Goal: Task Accomplishment & Management: Use online tool/utility

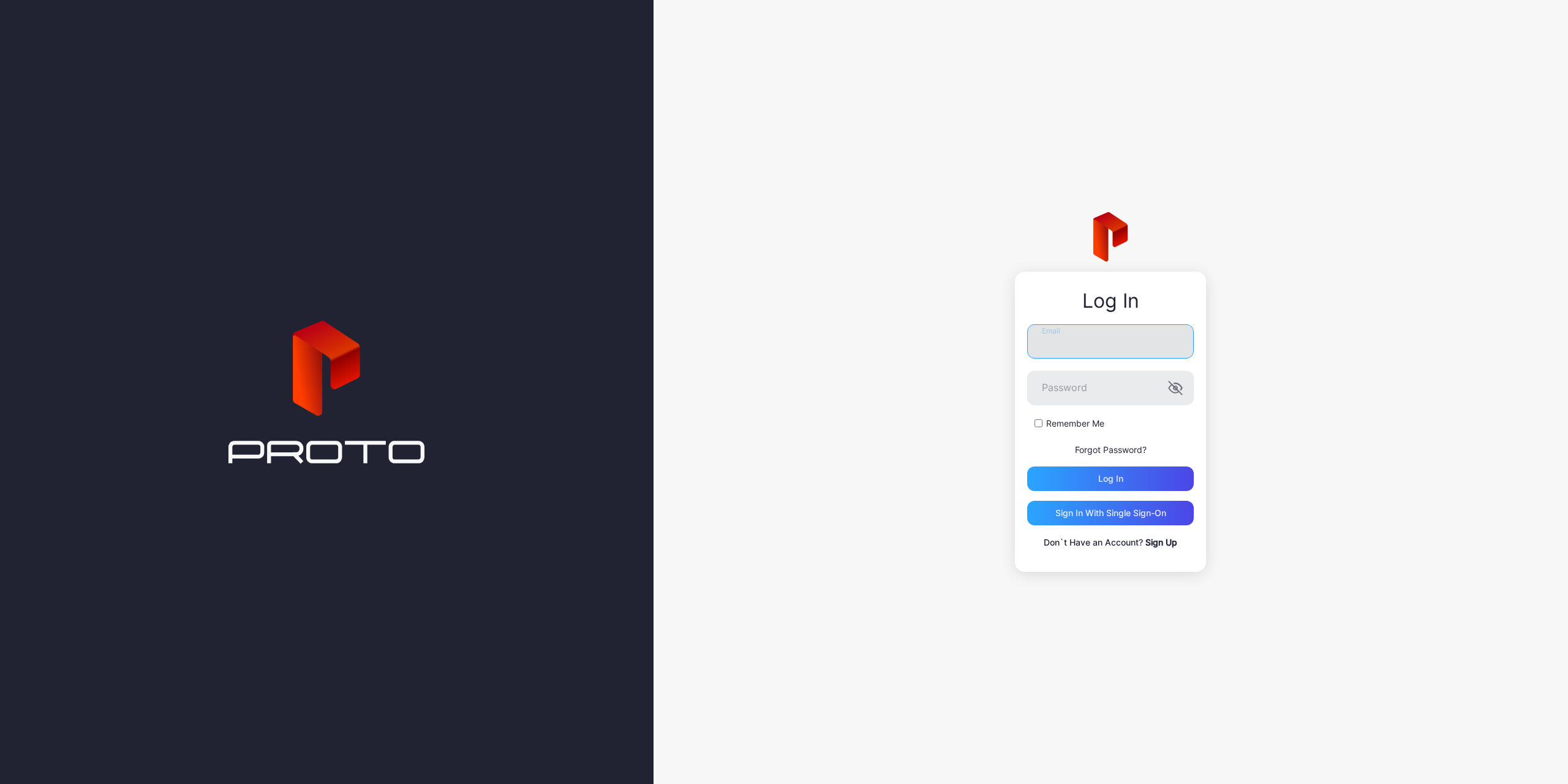
click at [1084, 330] on input "Email" at bounding box center [1110, 341] width 167 height 34
click at [1306, 342] on div "Log In Email Password Remember Me Forgot Password? Log in Sign in With Single S…" at bounding box center [1111, 392] width 914 height 784
click at [1052, 335] on input "Email" at bounding box center [1110, 336] width 167 height 34
paste input "**********"
type input "**********"
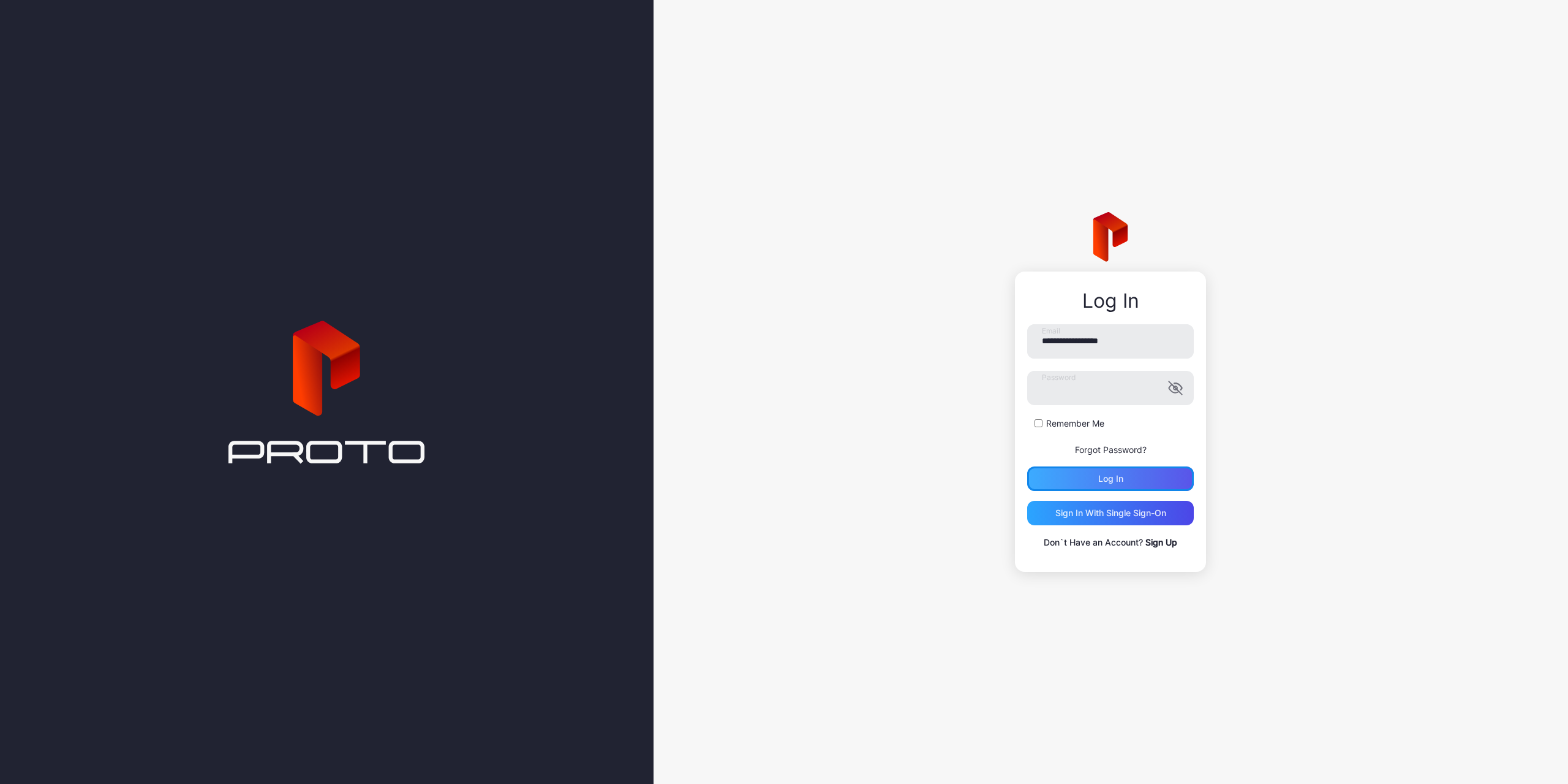
click at [1099, 482] on div "Log in" at bounding box center [1111, 479] width 25 height 10
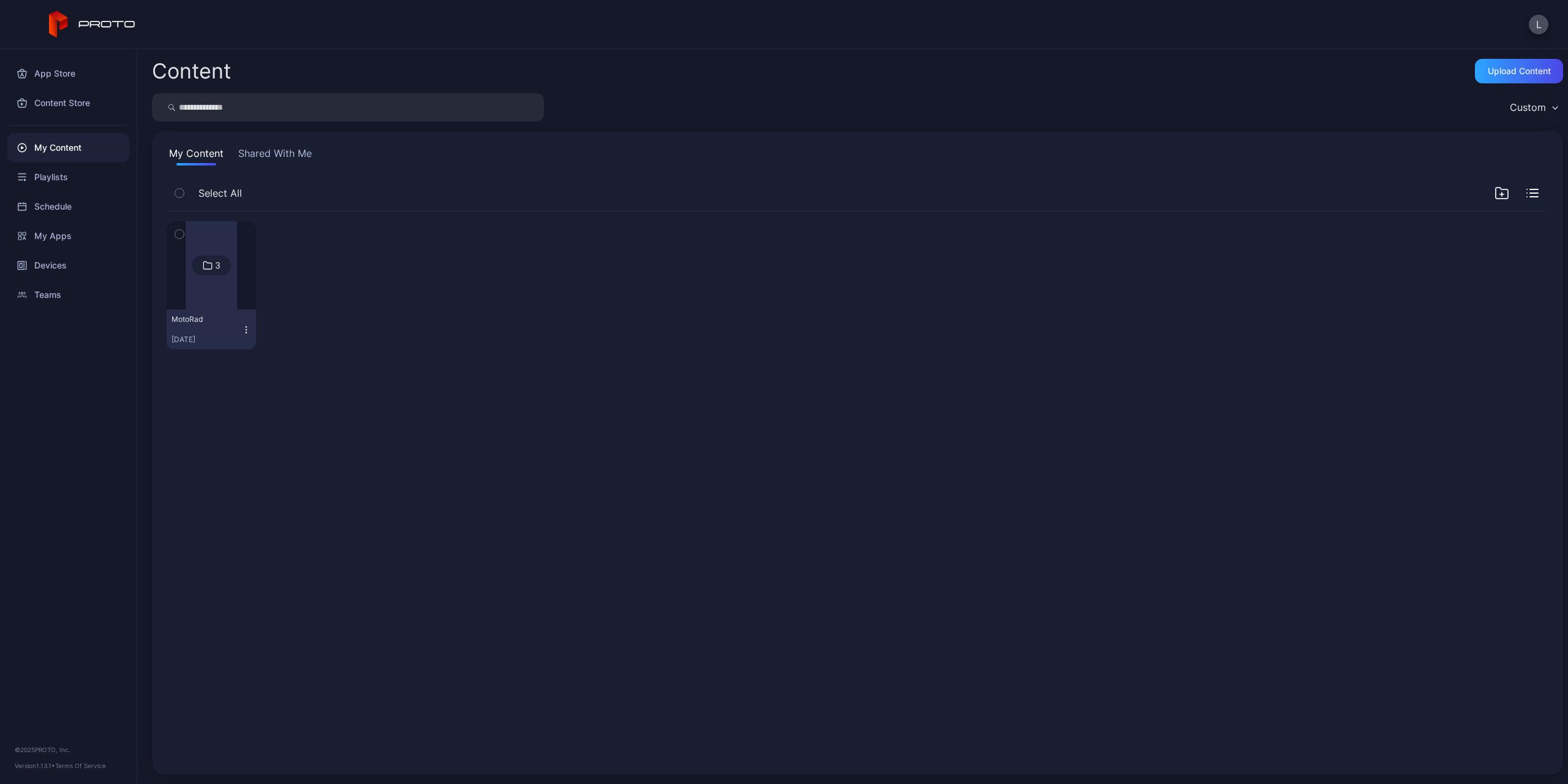
click at [195, 287] on div at bounding box center [212, 265] width 51 height 88
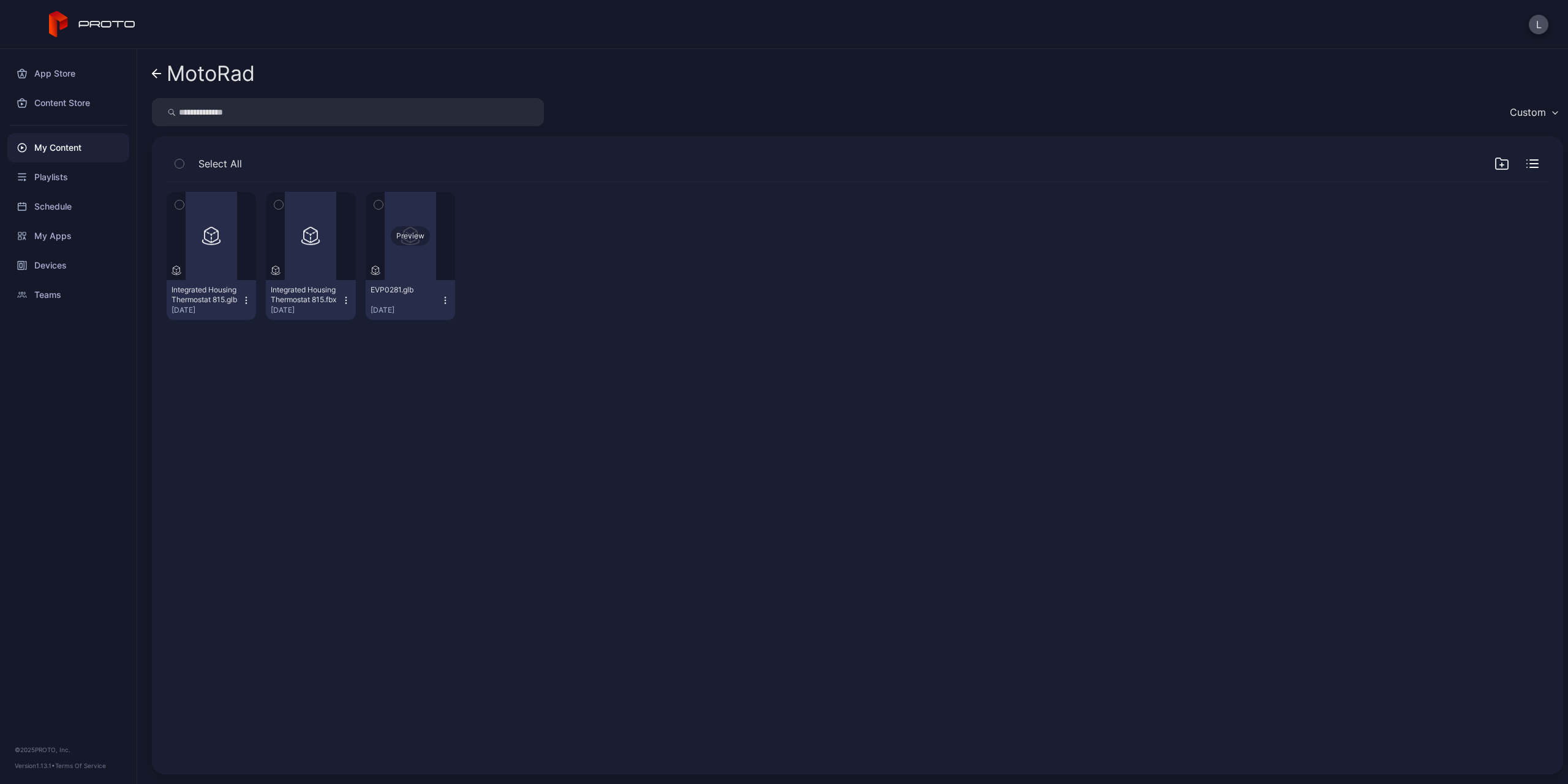
click at [419, 248] on div "Preview" at bounding box center [410, 236] width 89 height 88
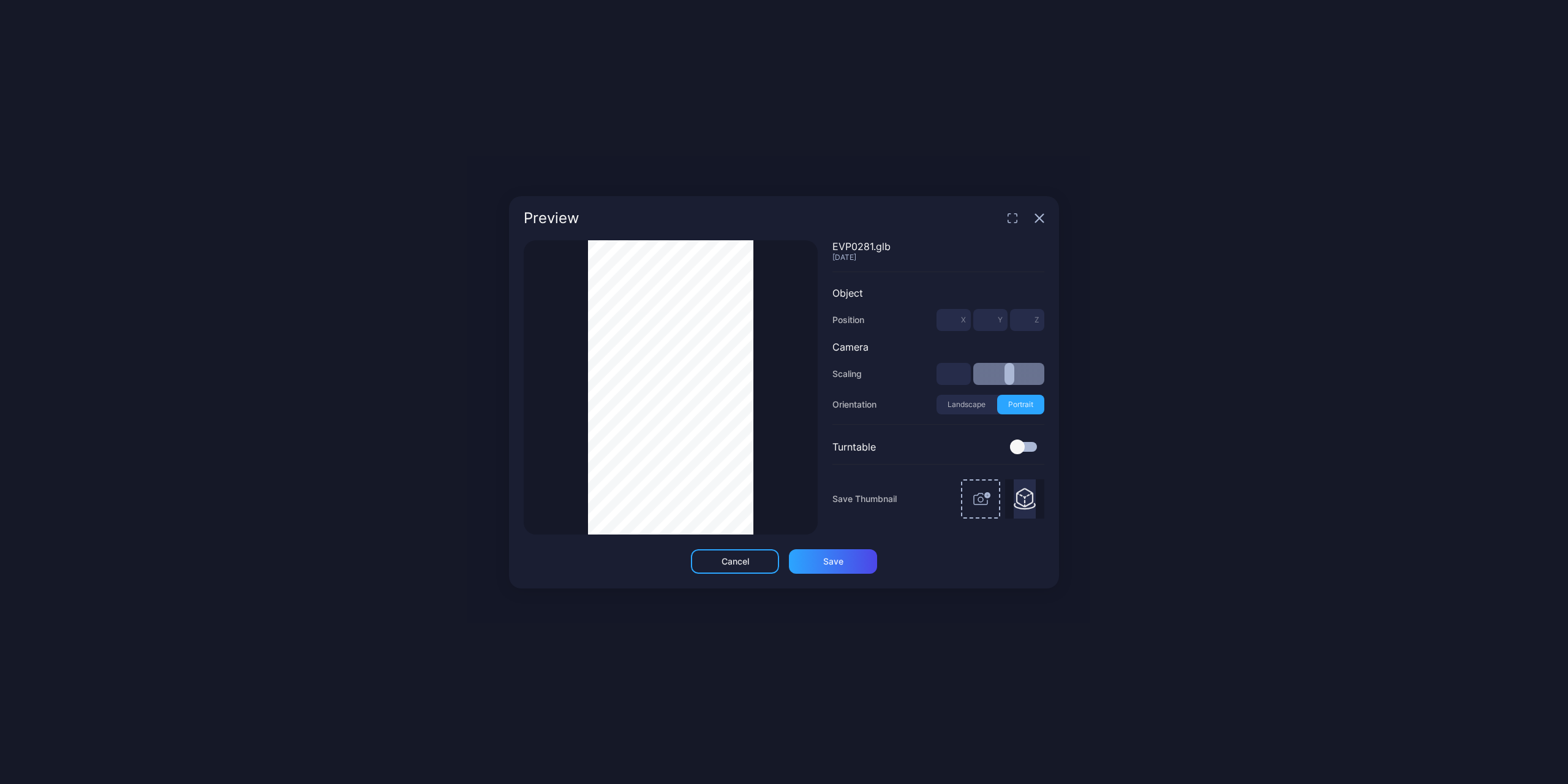
type input "**"
click at [831, 432] on div "Thumbnail Saved EVP0281.glb [DATE] Object Position * X * Y * Z Camera Scaling *…" at bounding box center [784, 387] width 521 height 294
click at [776, 370] on div "Thumbnail Saved" at bounding box center [670, 387] width 294 height 294
click at [1041, 215] on icon "button" at bounding box center [1039, 218] width 10 height 10
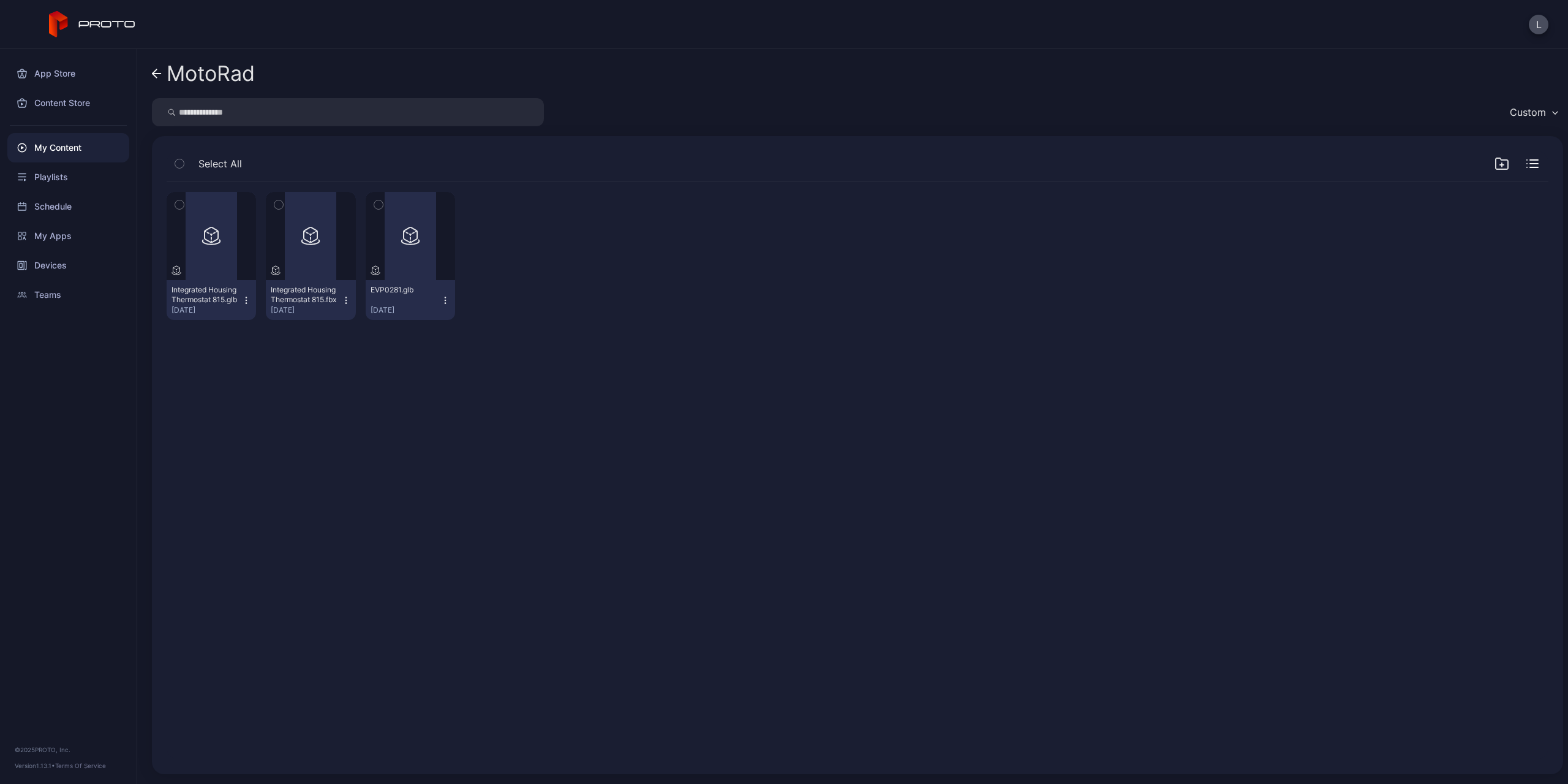
click at [679, 364] on div "Preview Integrated Housing Thermostat 815.glb Sep 11, 2025 Preview Integrated H…" at bounding box center [858, 471] width 1402 height 597
click at [318, 266] on div "Preview" at bounding box center [311, 236] width 89 height 88
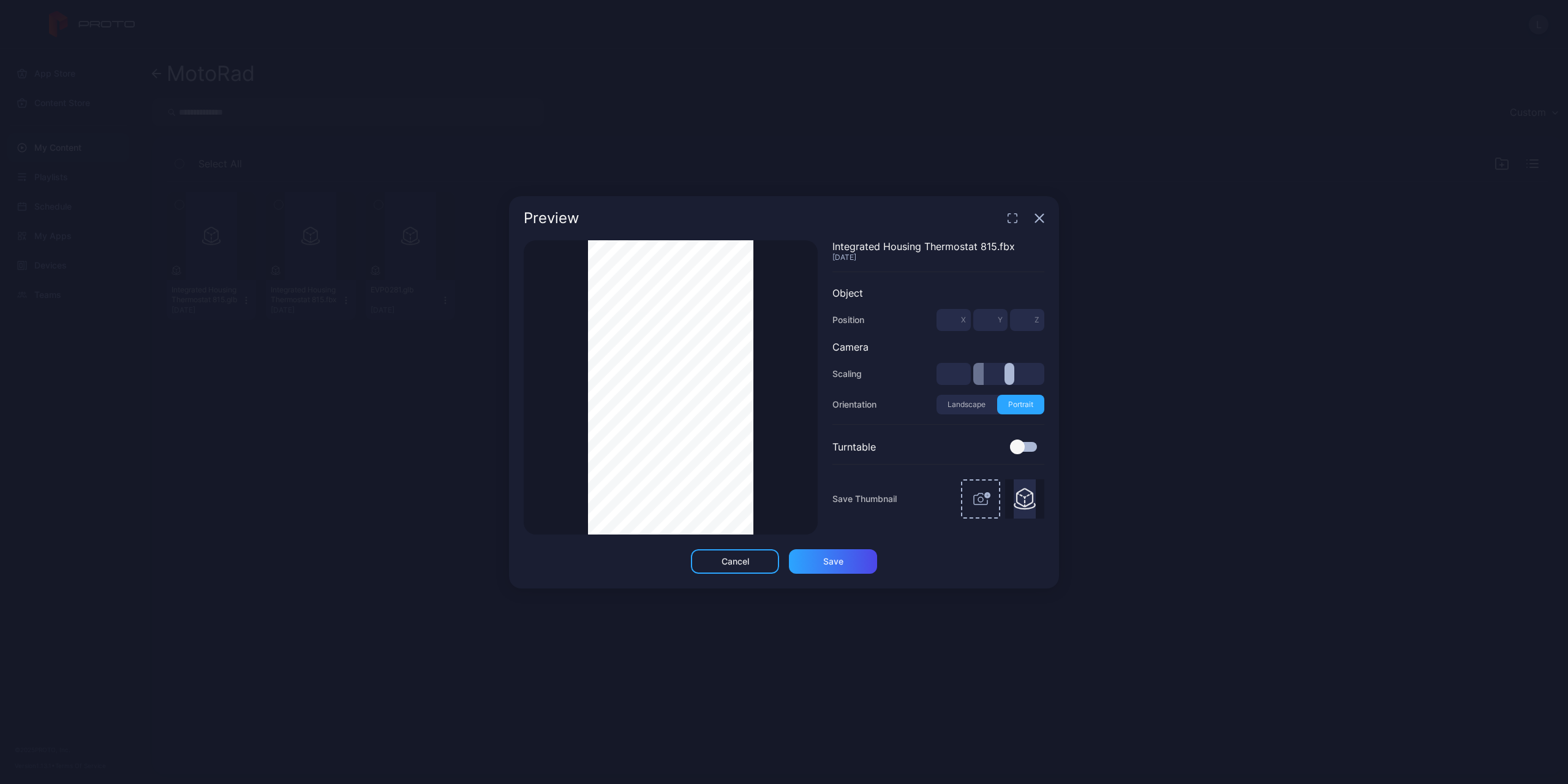
click at [898, 433] on div "Thumbnail Saved Integrated Housing Thermostat 815.fbx Sep 11, 2025 Object Posit…" at bounding box center [784, 387] width 521 height 294
click at [1037, 218] on icon "button" at bounding box center [1039, 218] width 10 height 10
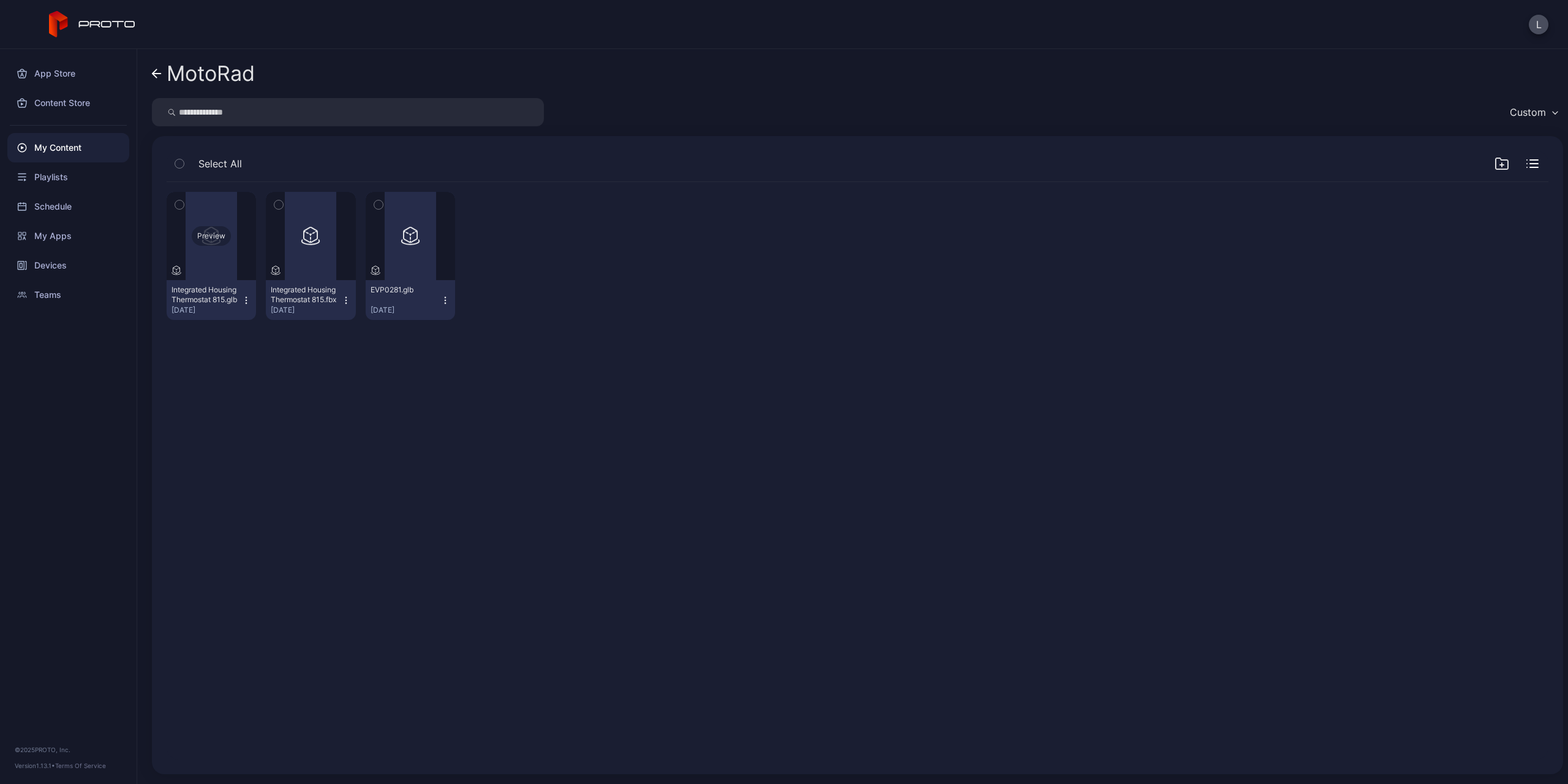
click at [218, 235] on div "Preview" at bounding box center [212, 236] width 39 height 20
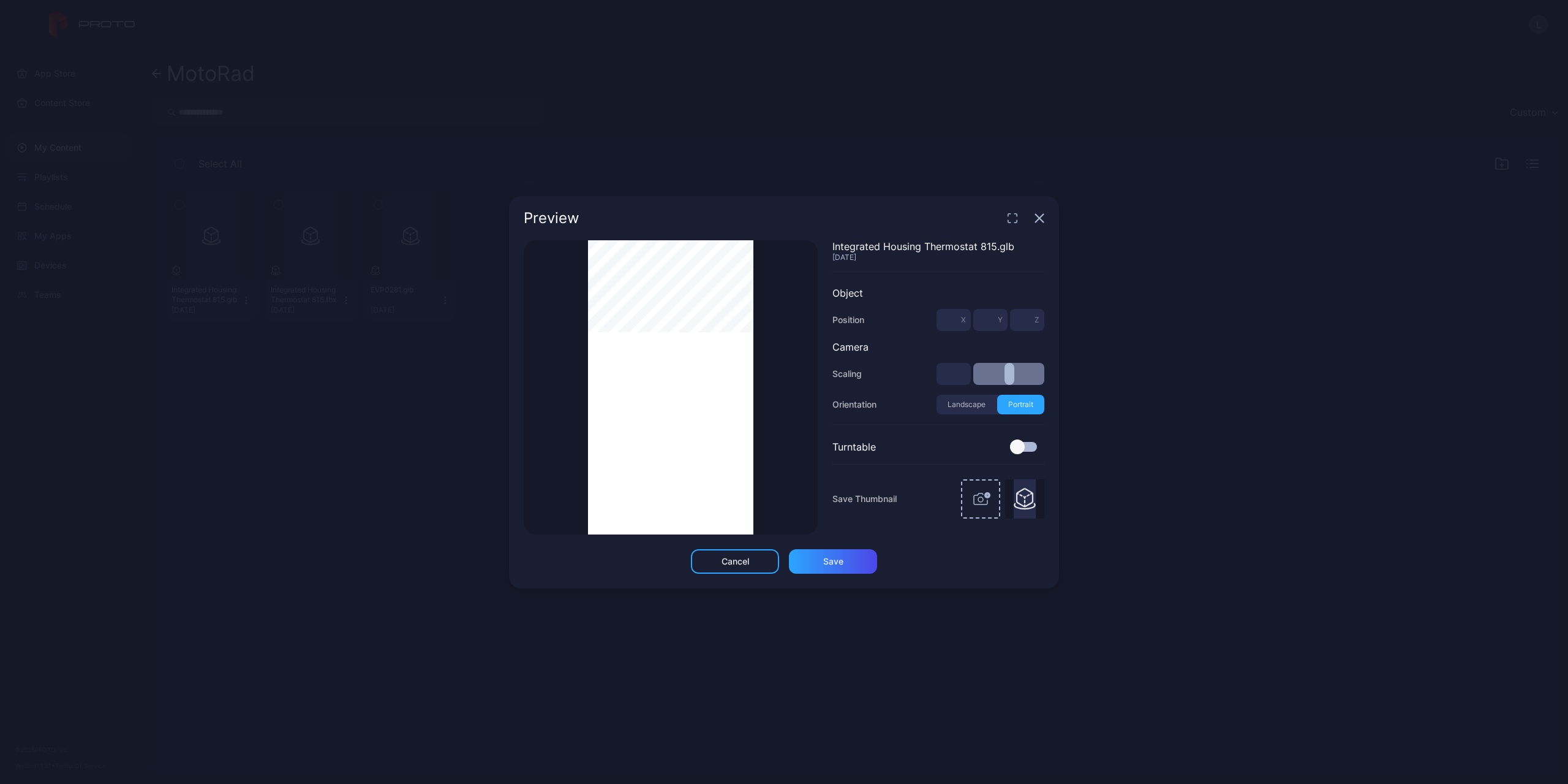
type input "**"
click at [1041, 220] on icon "button" at bounding box center [1040, 218] width 8 height 8
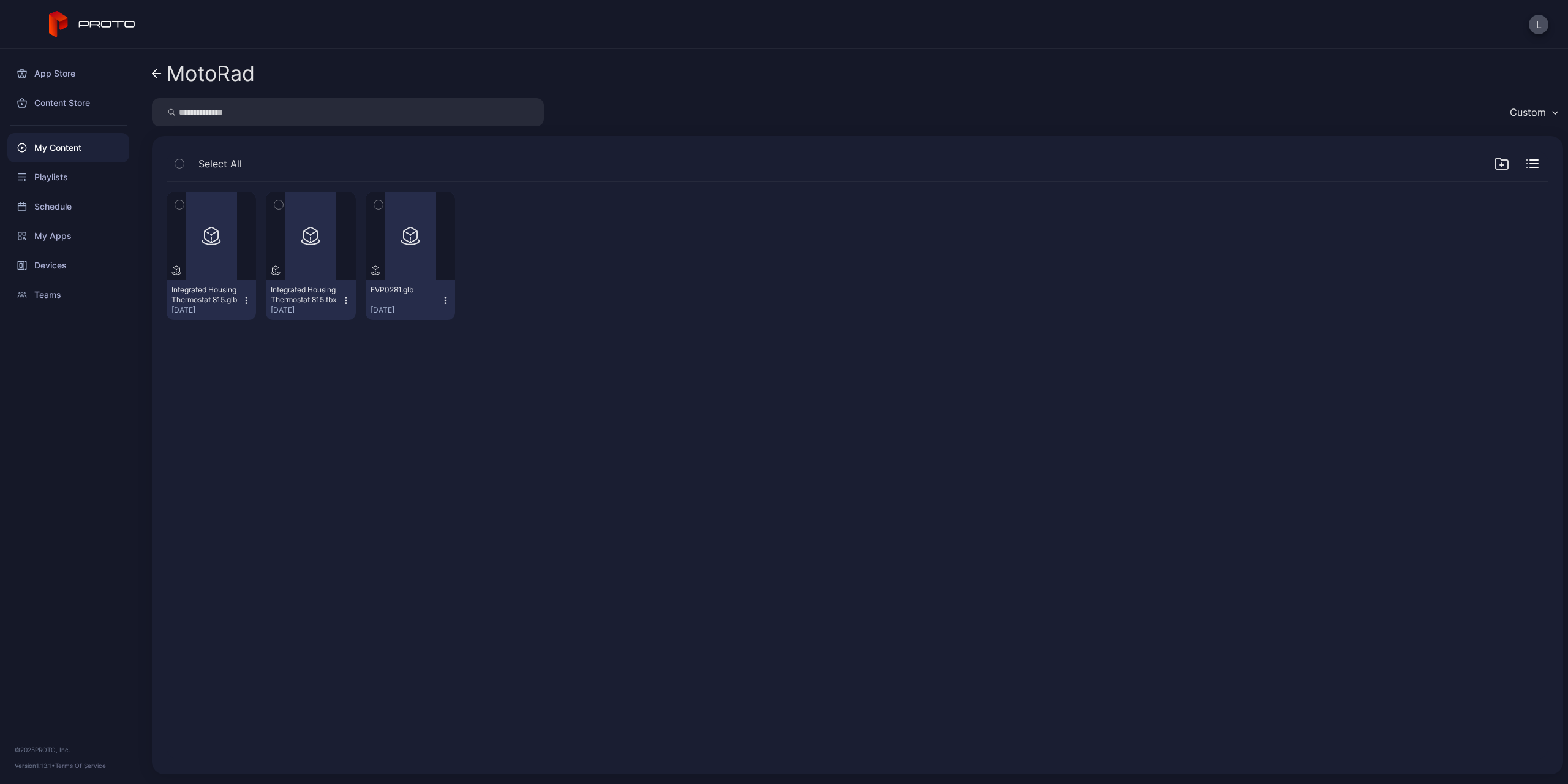
drag, startPoint x: 697, startPoint y: 246, endPoint x: 1146, endPoint y: 243, distance: 449.0
click at [1145, 243] on div "Preview Integrated Housing Thermostat 815.glb Sep 11, 2025 Preview Integrated H…" at bounding box center [858, 256] width 1382 height 147
click at [1500, 165] on icon "button" at bounding box center [1502, 165] width 4 height 0
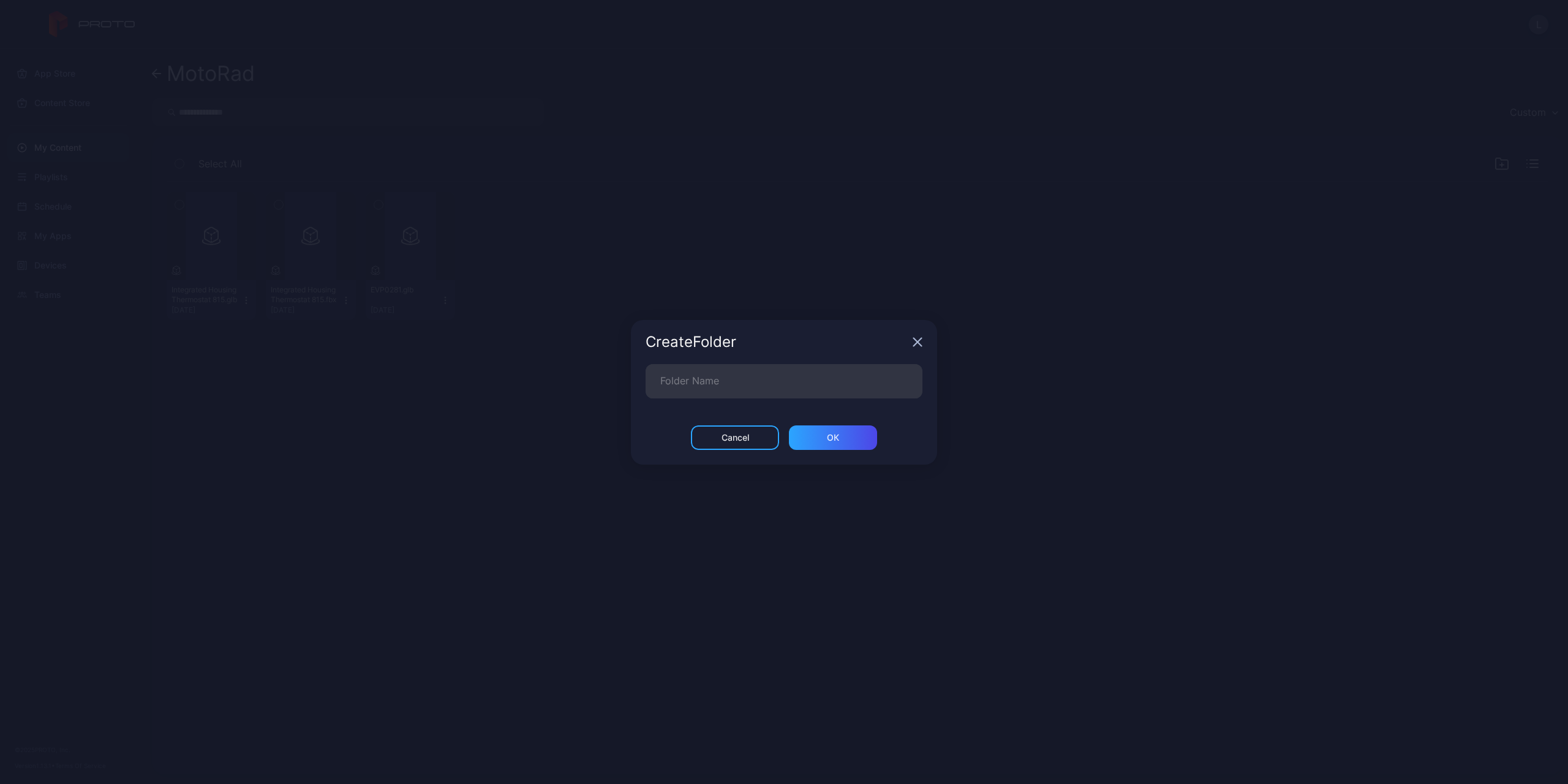
click at [920, 345] on icon "button" at bounding box center [917, 342] width 10 height 10
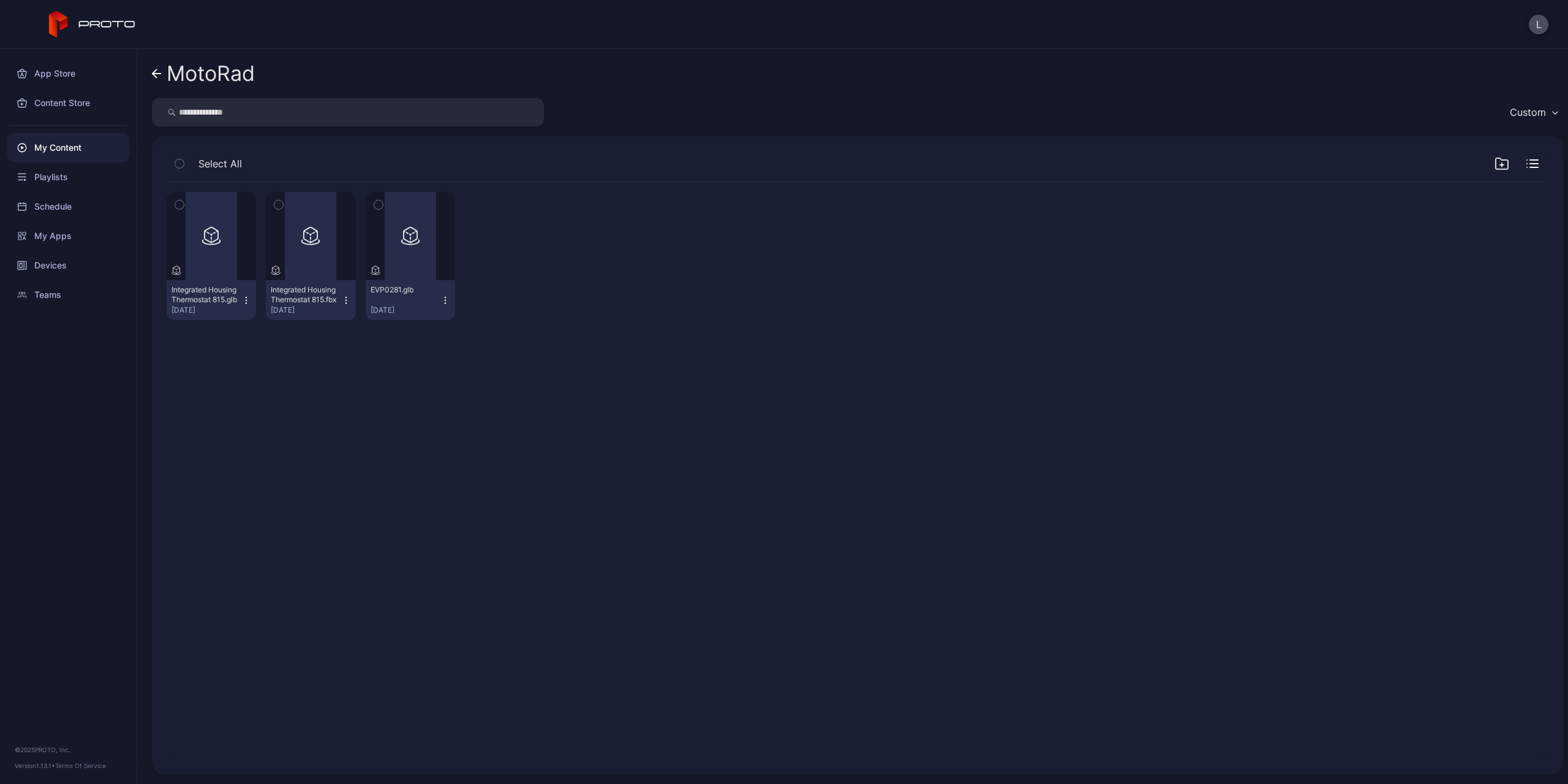
drag, startPoint x: 581, startPoint y: 245, endPoint x: 521, endPoint y: 244, distance: 60.0
click at [524, 246] on div at bounding box center [509, 256] width 89 height 128
click at [85, 107] on div "Content Store" at bounding box center [68, 103] width 122 height 29
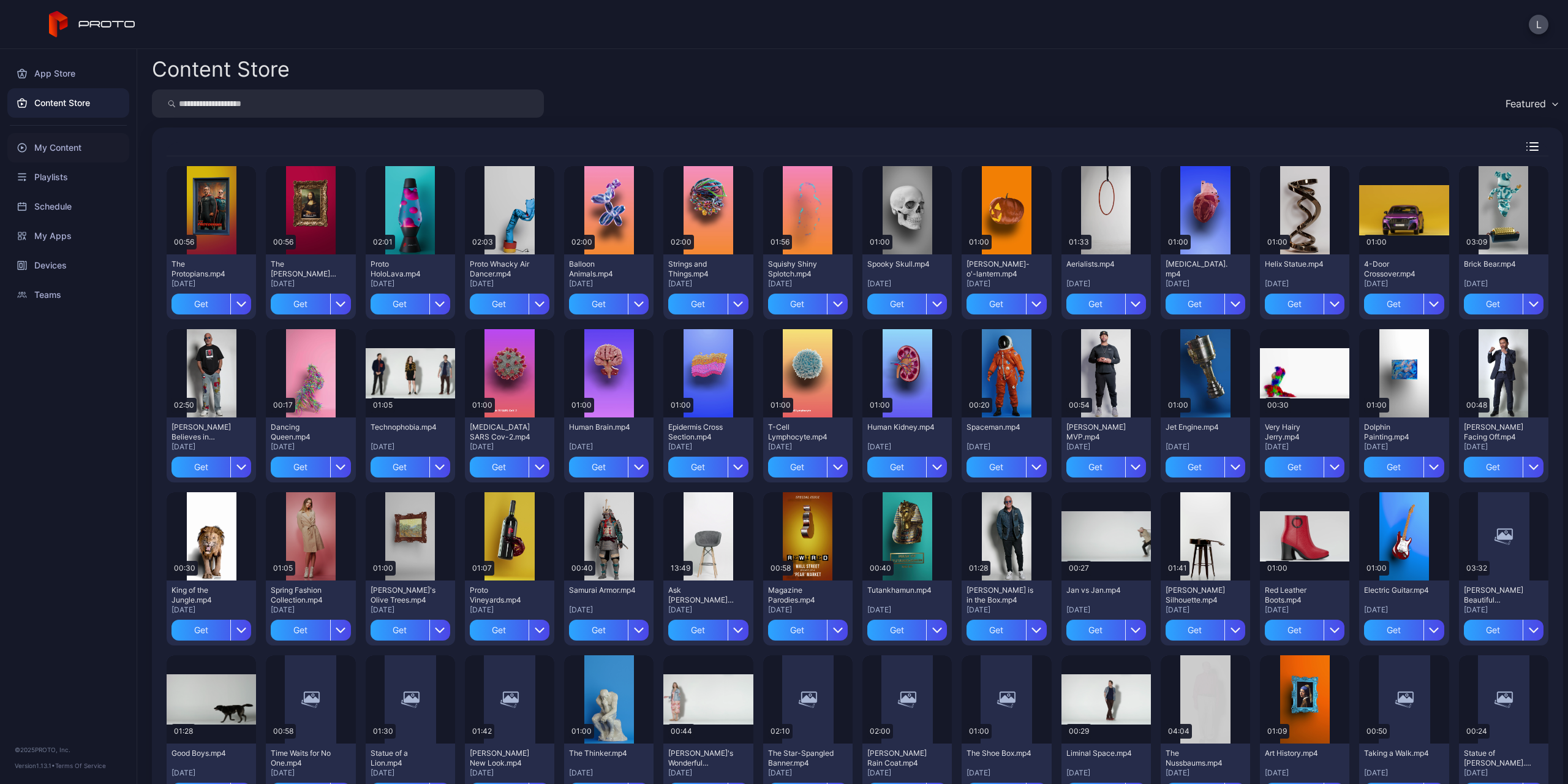
click at [67, 147] on div "My Content" at bounding box center [68, 147] width 122 height 29
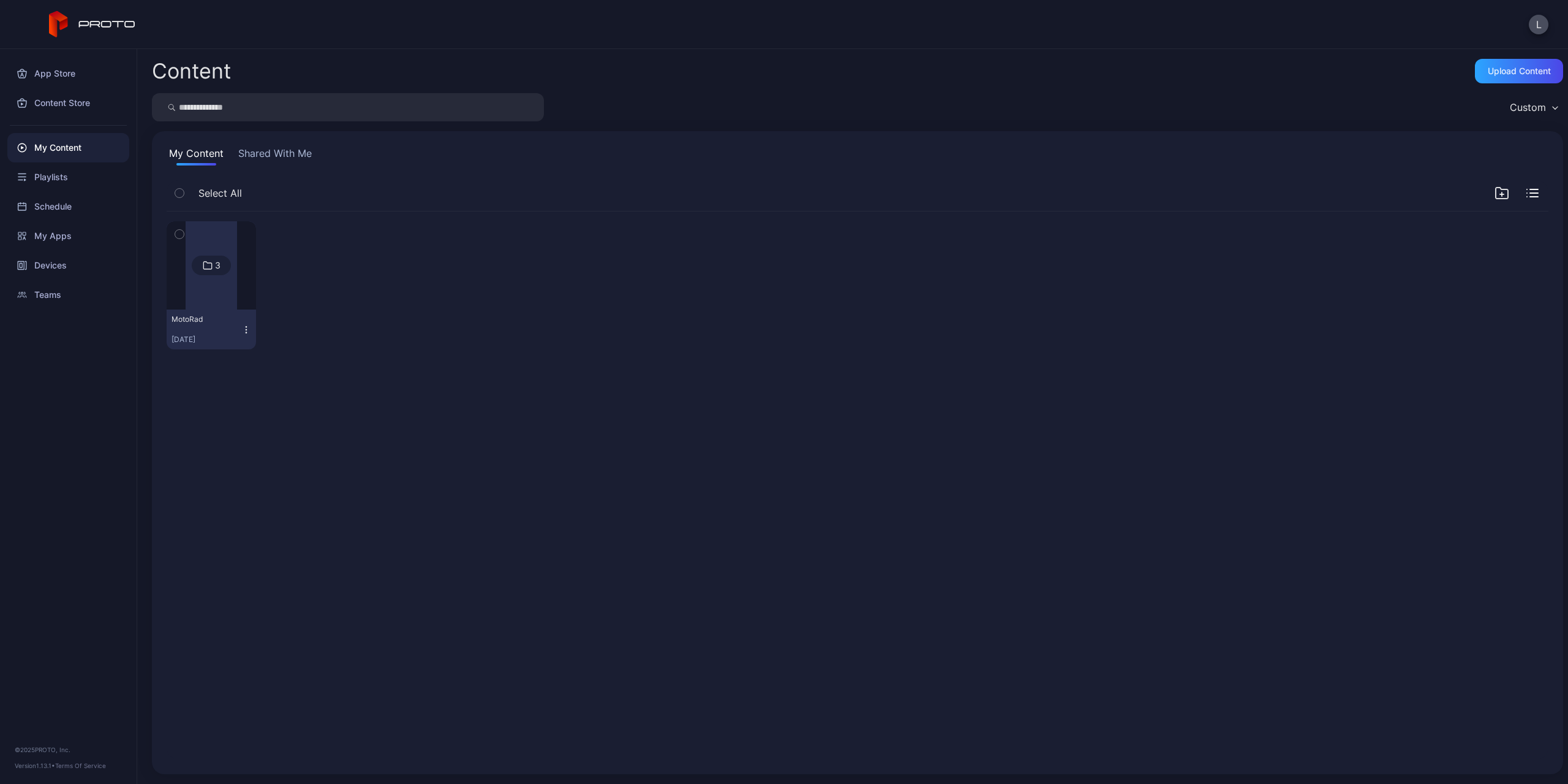
click at [244, 325] on icon "button" at bounding box center [246, 330] width 10 height 10
click at [348, 326] on div at bounding box center [311, 285] width 89 height 128
click at [227, 285] on div at bounding box center [212, 265] width 51 height 88
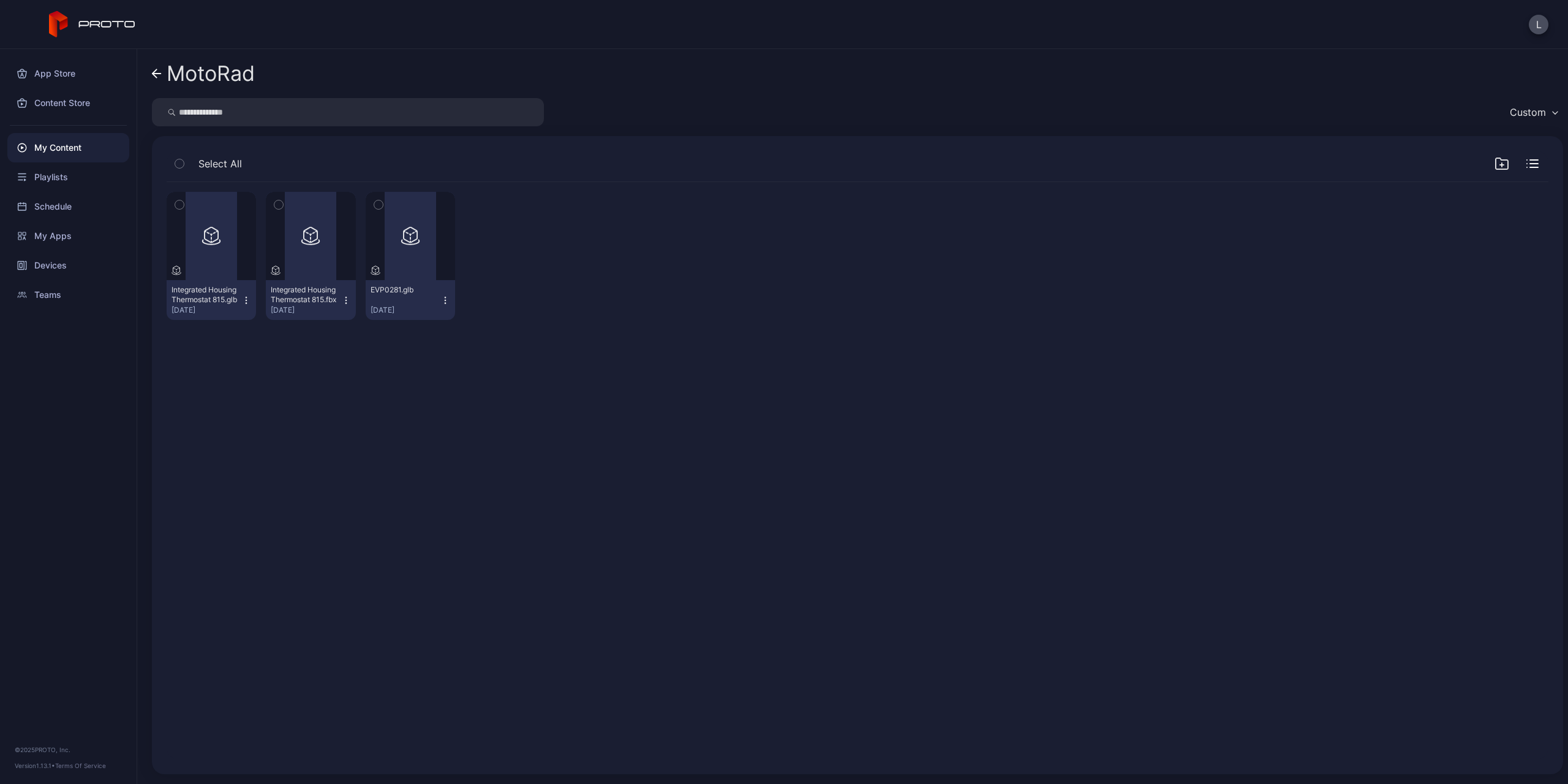
click at [1321, 239] on div "Preview Integrated Housing Thermostat 815.glb Sep 11, 2025 Preview Integrated H…" at bounding box center [858, 256] width 1382 height 147
click at [1535, 24] on button "L" at bounding box center [1539, 24] width 20 height 20
click at [1126, 286] on div "Preview Integrated Housing Thermostat 815.glb Sep 11, 2025 Preview Integrated H…" at bounding box center [858, 256] width 1382 height 147
click at [1553, 113] on icon "button" at bounding box center [1555, 113] width 5 height 2
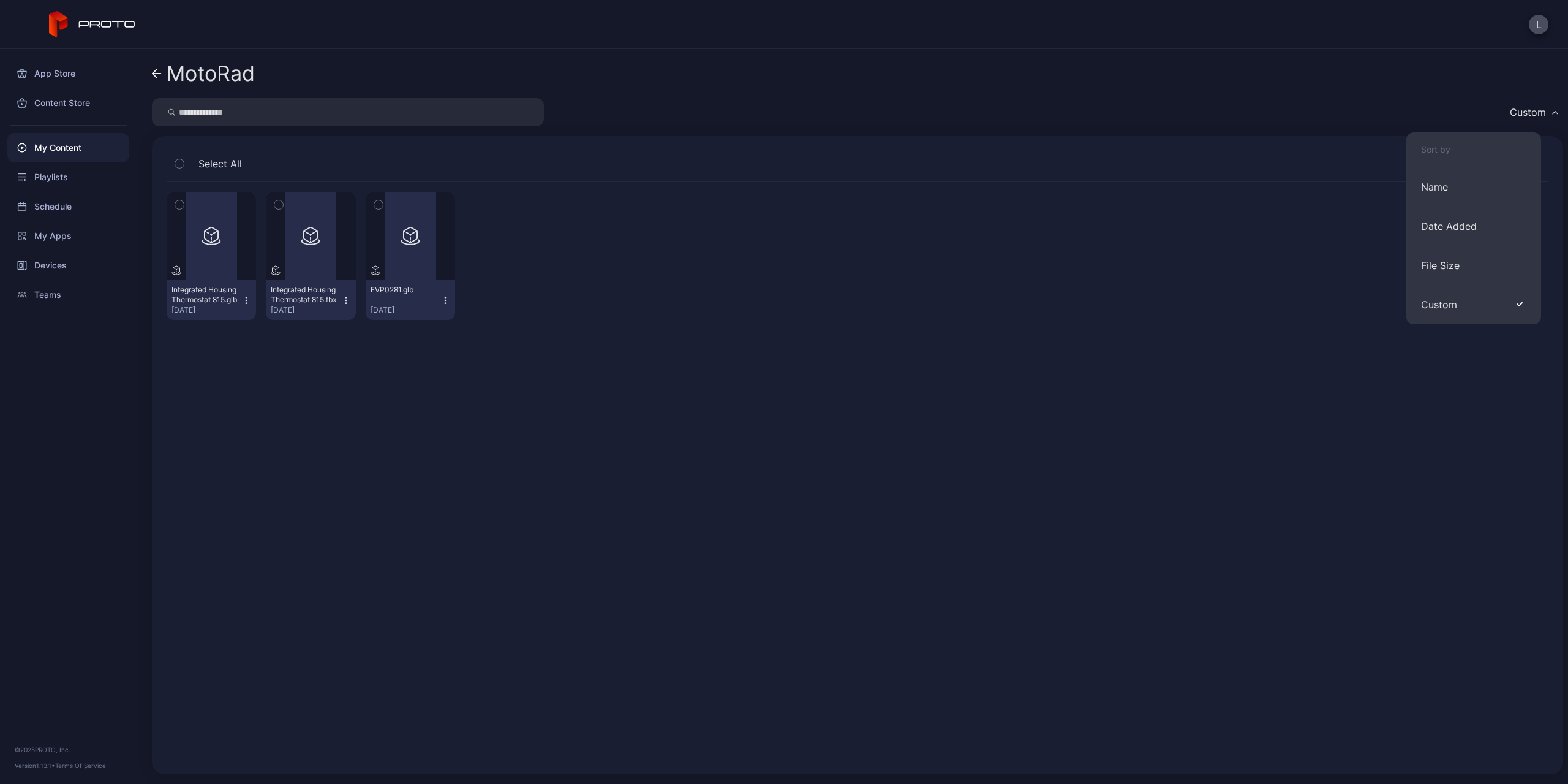
click at [1276, 264] on div "Preview Integrated Housing Thermostat 815.glb Sep 11, 2025 Preview Integrated H…" at bounding box center [858, 256] width 1382 height 147
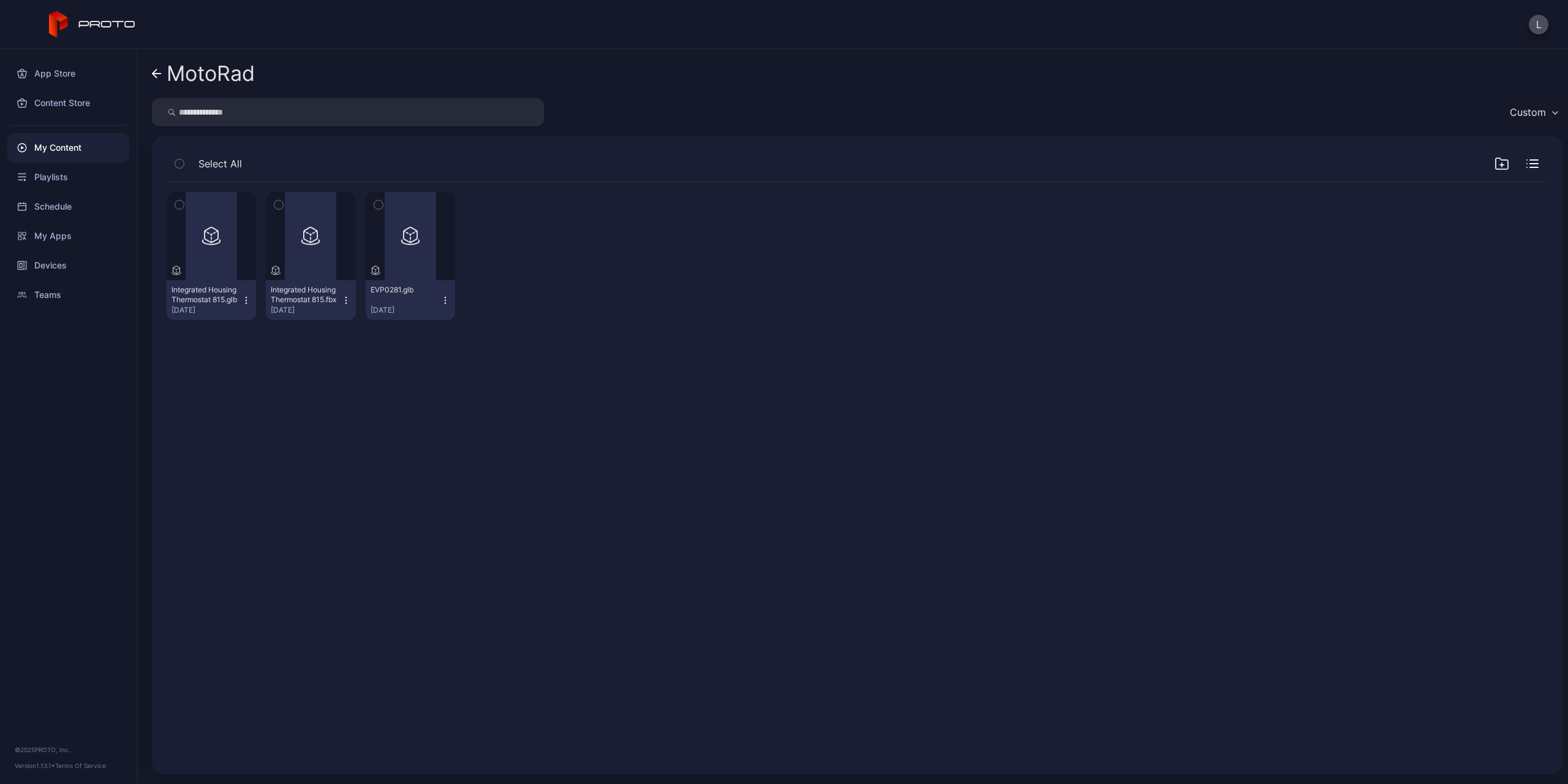
drag, startPoint x: 591, startPoint y: 280, endPoint x: 532, endPoint y: 300, distance: 62.3
click at [532, 300] on div at bounding box center [509, 256] width 89 height 128
click at [80, 209] on div "Schedule" at bounding box center [68, 206] width 122 height 29
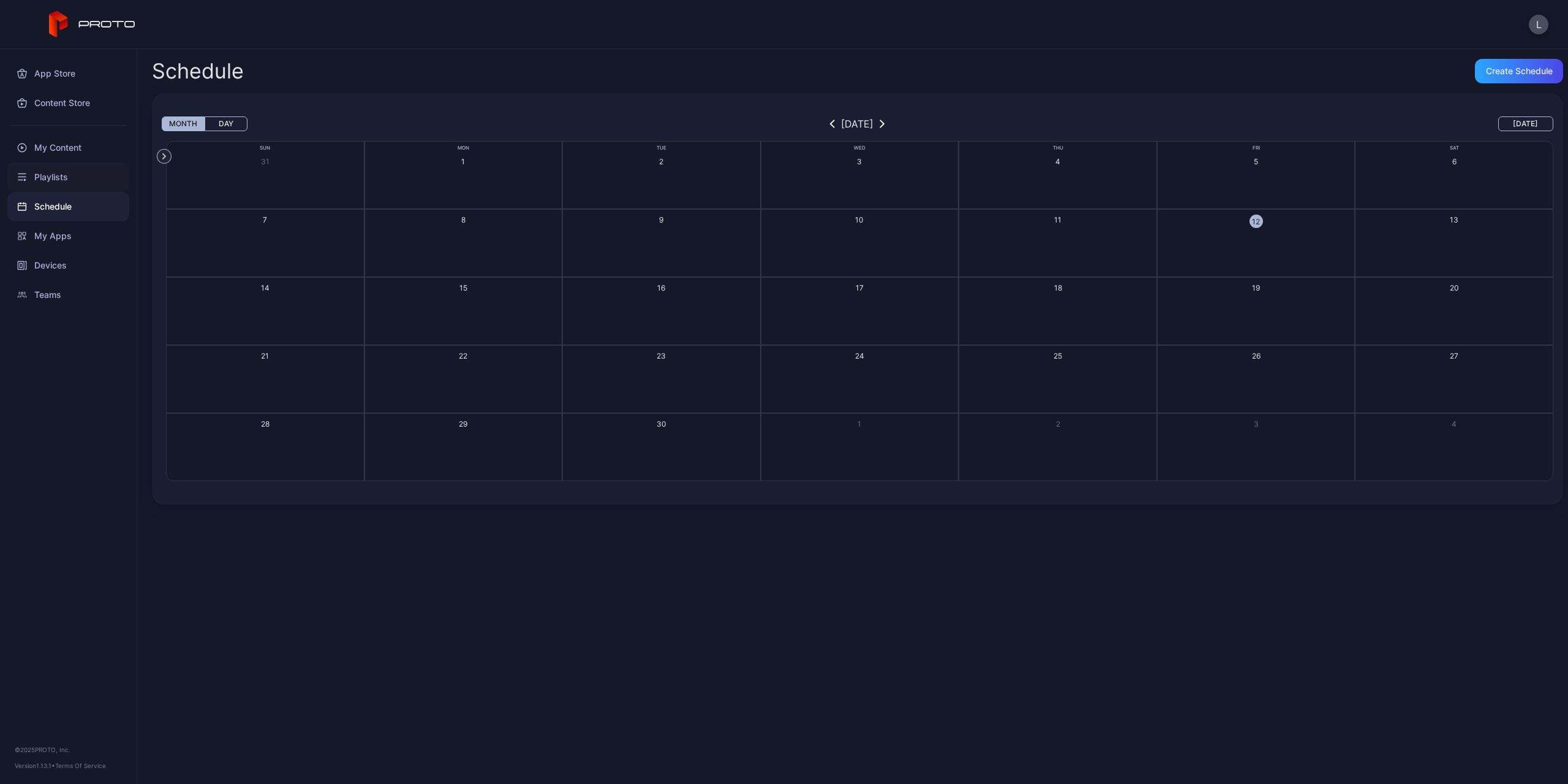
click at [66, 178] on div "Playlists" at bounding box center [68, 177] width 122 height 29
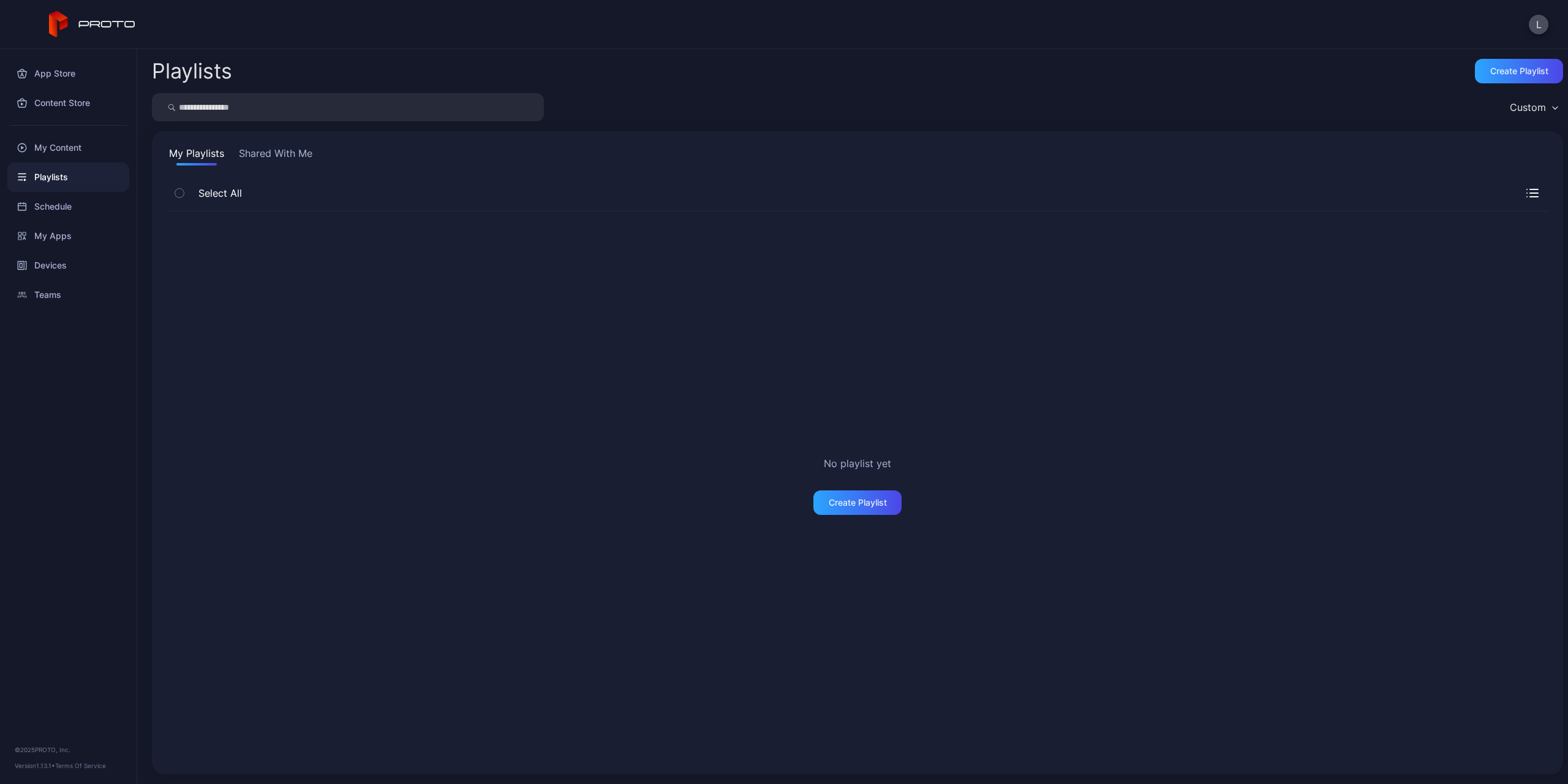
click at [254, 150] on button "Shared With Me" at bounding box center [276, 156] width 79 height 20
click at [73, 151] on div "My Content" at bounding box center [68, 147] width 122 height 29
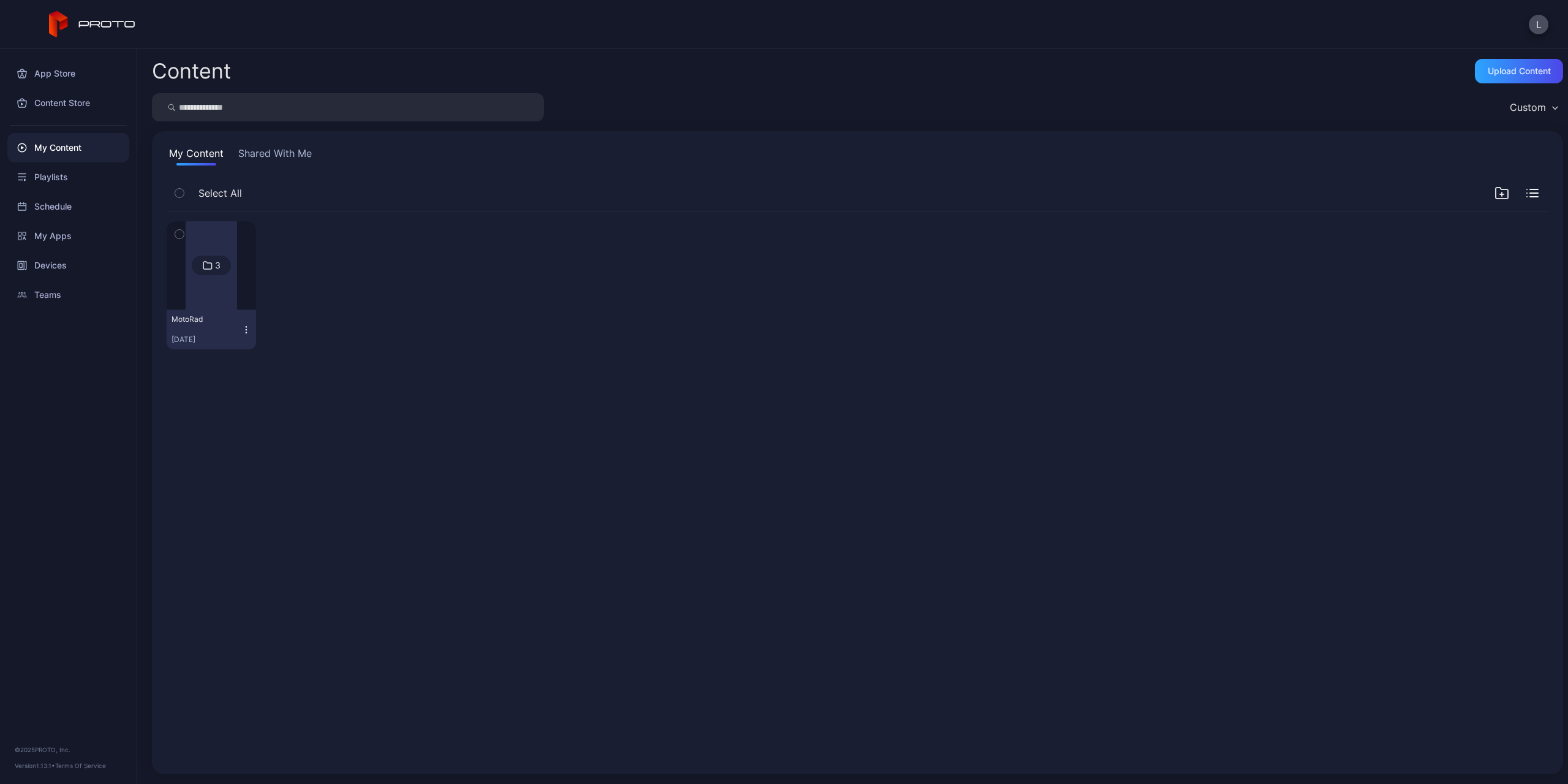
click at [249, 329] on icon "button" at bounding box center [246, 330] width 10 height 10
click at [489, 372] on div "3 MotoRad Sep 11, 2025" at bounding box center [858, 485] width 1402 height 568
click at [227, 296] on div at bounding box center [212, 265] width 51 height 88
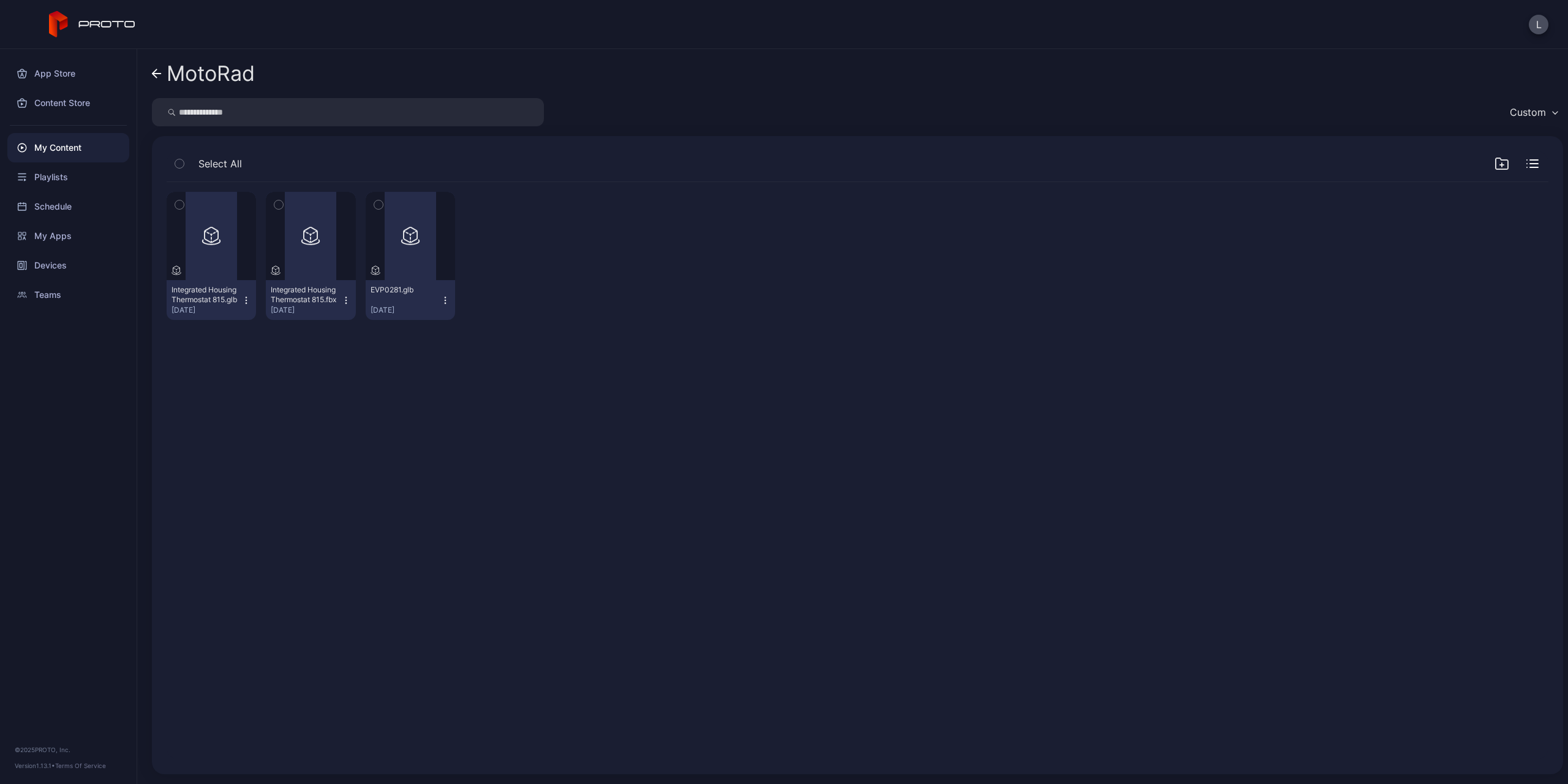
drag, startPoint x: 416, startPoint y: 631, endPoint x: 353, endPoint y: 613, distance: 65.5
click at [353, 613] on div "Preview Integrated Housing Thermostat 815.glb Sep 11, 2025 Preview Integrated H…" at bounding box center [858, 471] width 1402 height 597
click at [100, 23] on icon at bounding box center [107, 24] width 57 height 7
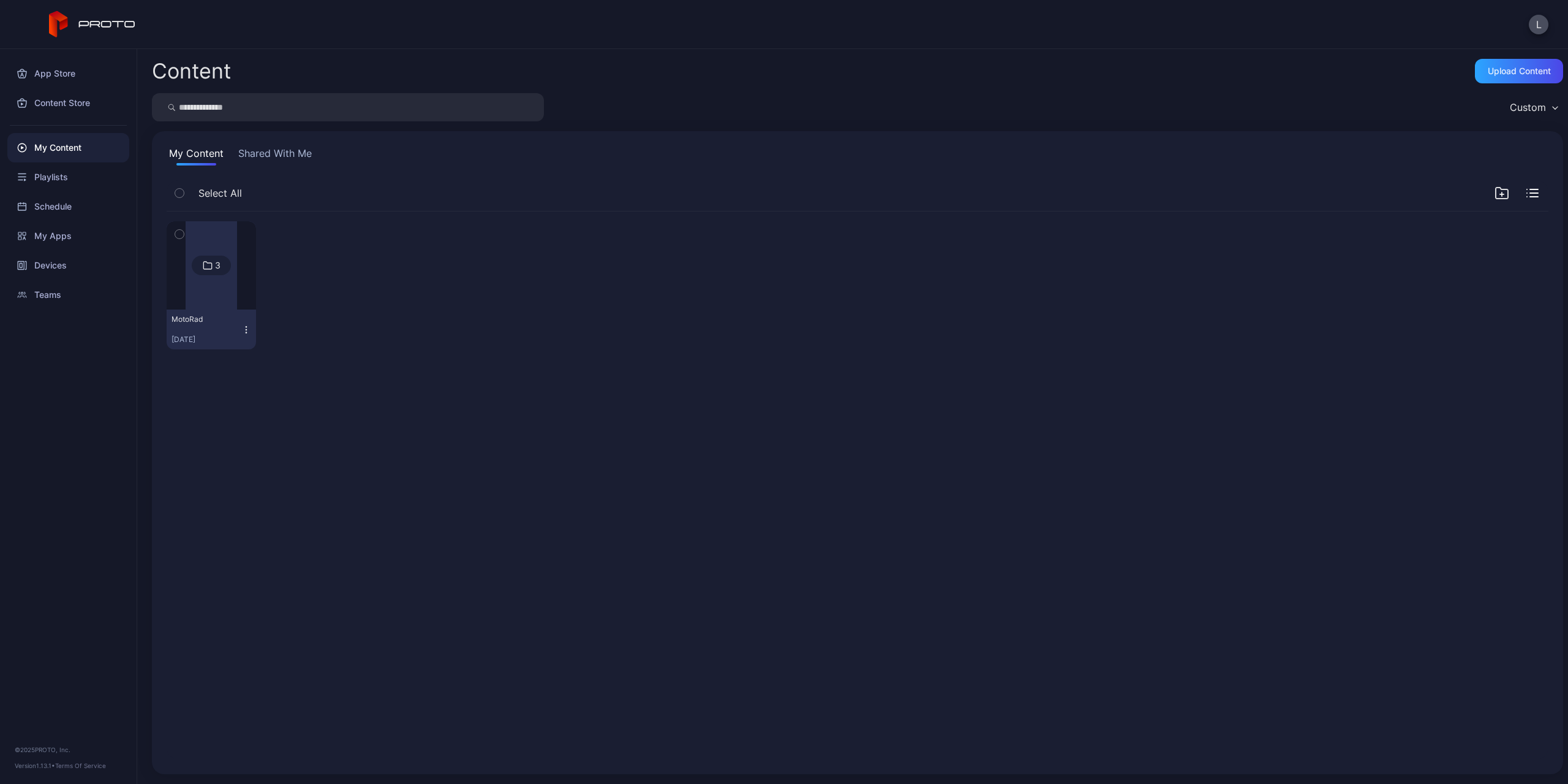
click at [1495, 189] on icon "button" at bounding box center [1502, 193] width 14 height 14
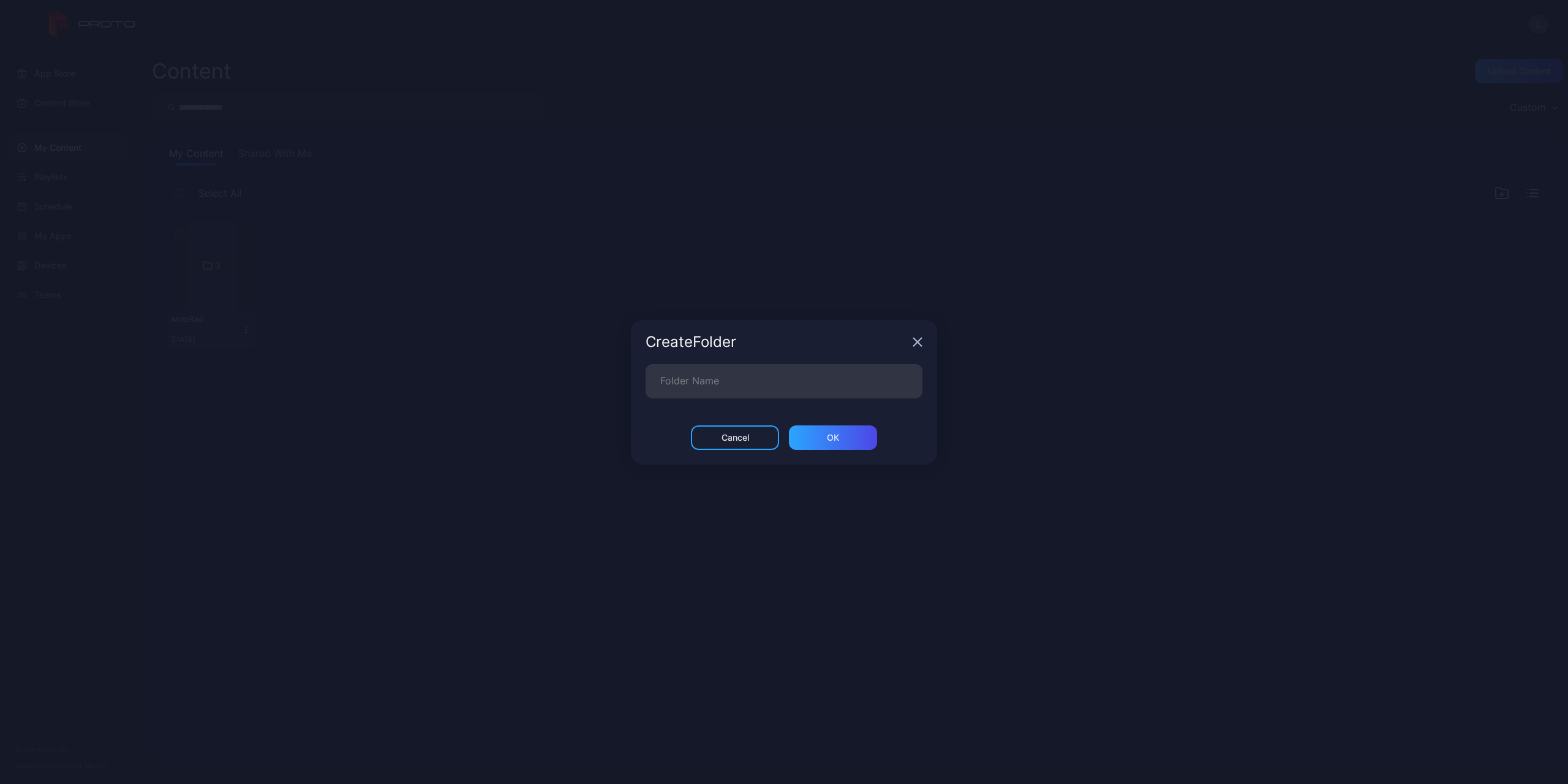
click at [921, 345] on icon "button" at bounding box center [918, 342] width 8 height 8
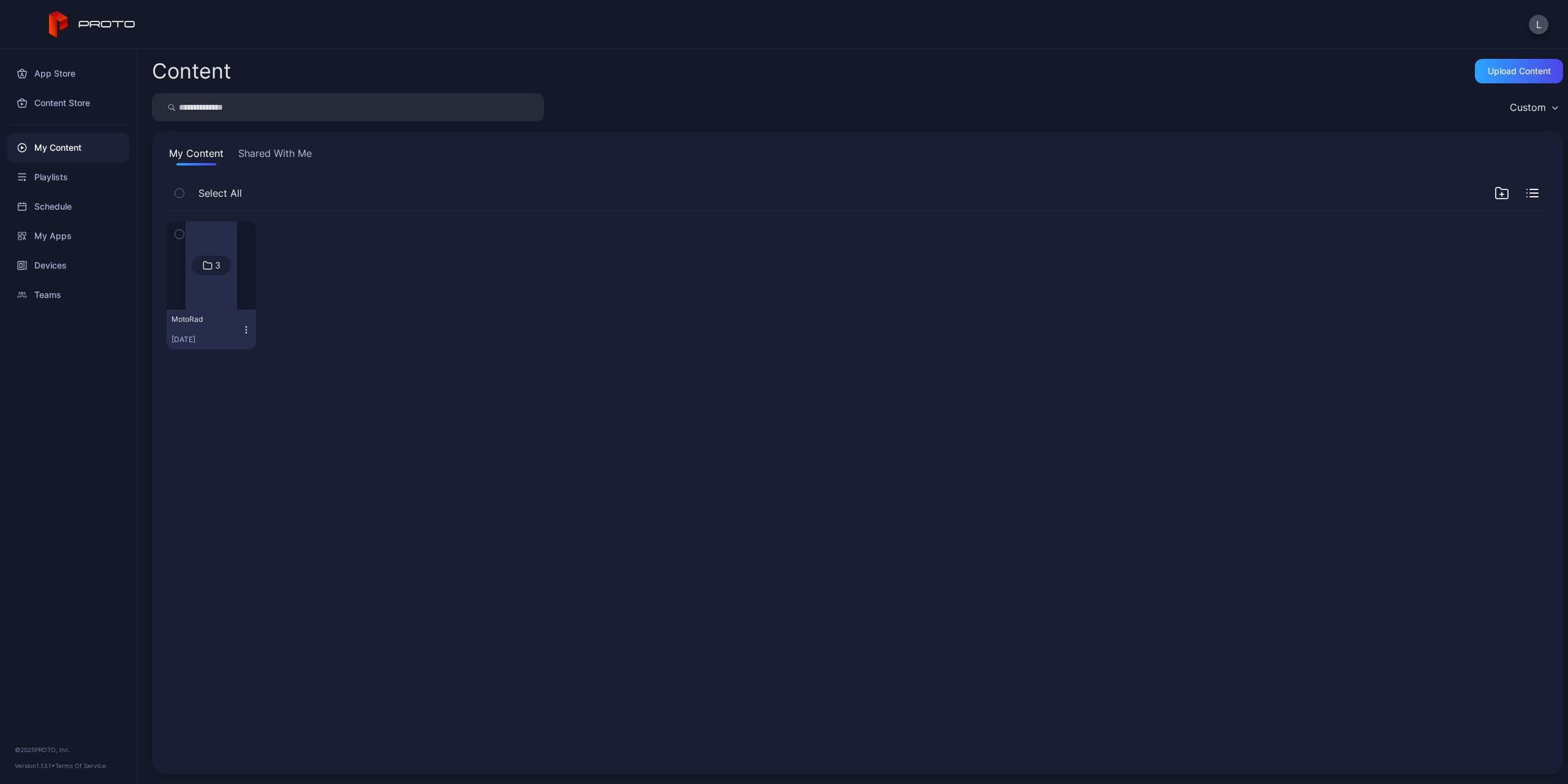
click at [1517, 197] on div at bounding box center [1517, 193] width 44 height 14
click at [1526, 194] on icon "button" at bounding box center [1532, 193] width 12 height 8
click at [1523, 194] on div "Name Size Date added" at bounding box center [871, 193] width 1356 height 14
click at [1526, 196] on icon "button" at bounding box center [1532, 193] width 12 height 12
click at [1552, 106] on icon "button" at bounding box center [1555, 107] width 6 height 4
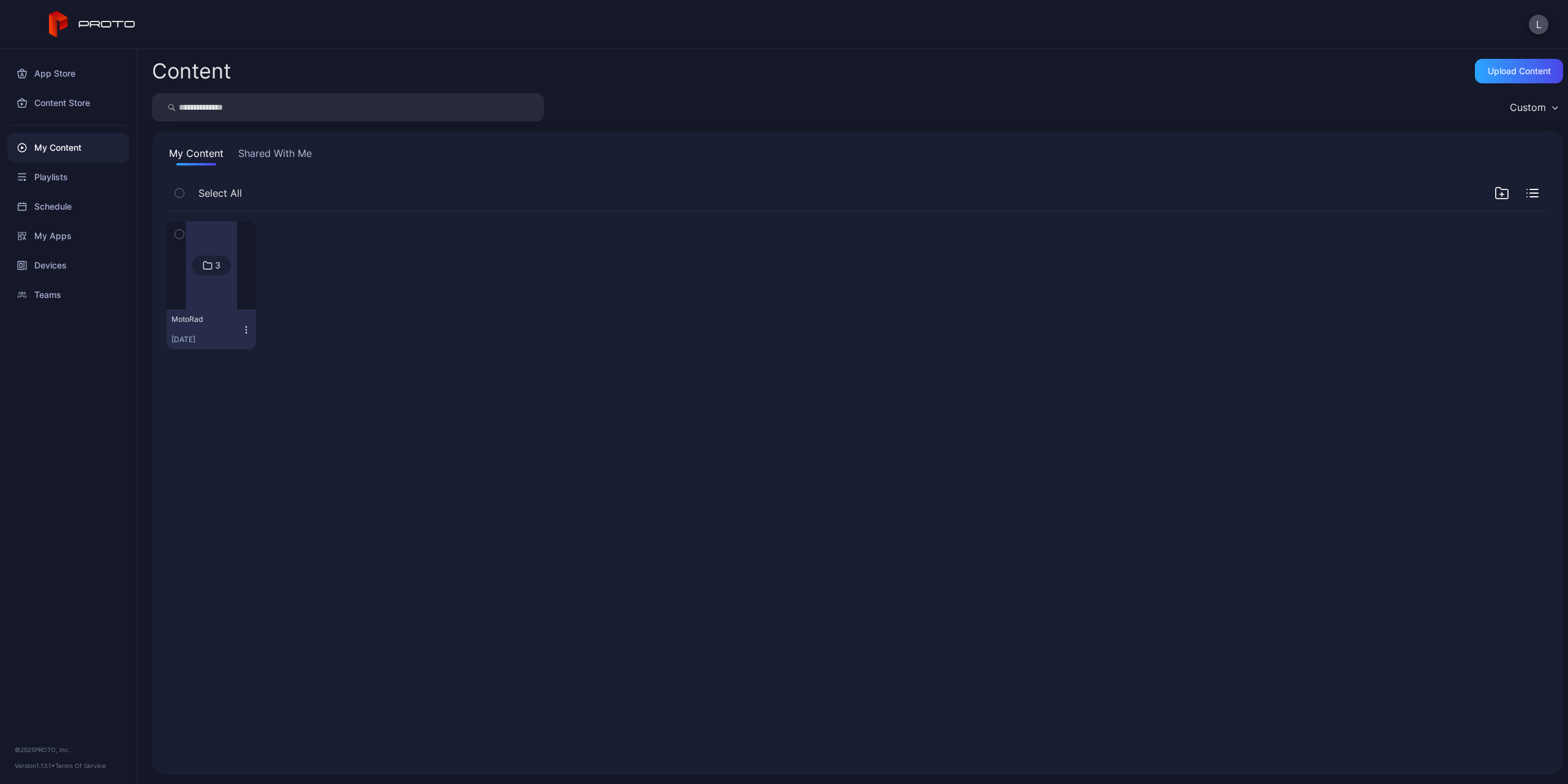
click at [1090, 386] on div "3 MotoRad Sep 11, 2025" at bounding box center [858, 485] width 1402 height 568
click at [230, 299] on div at bounding box center [212, 265] width 51 height 88
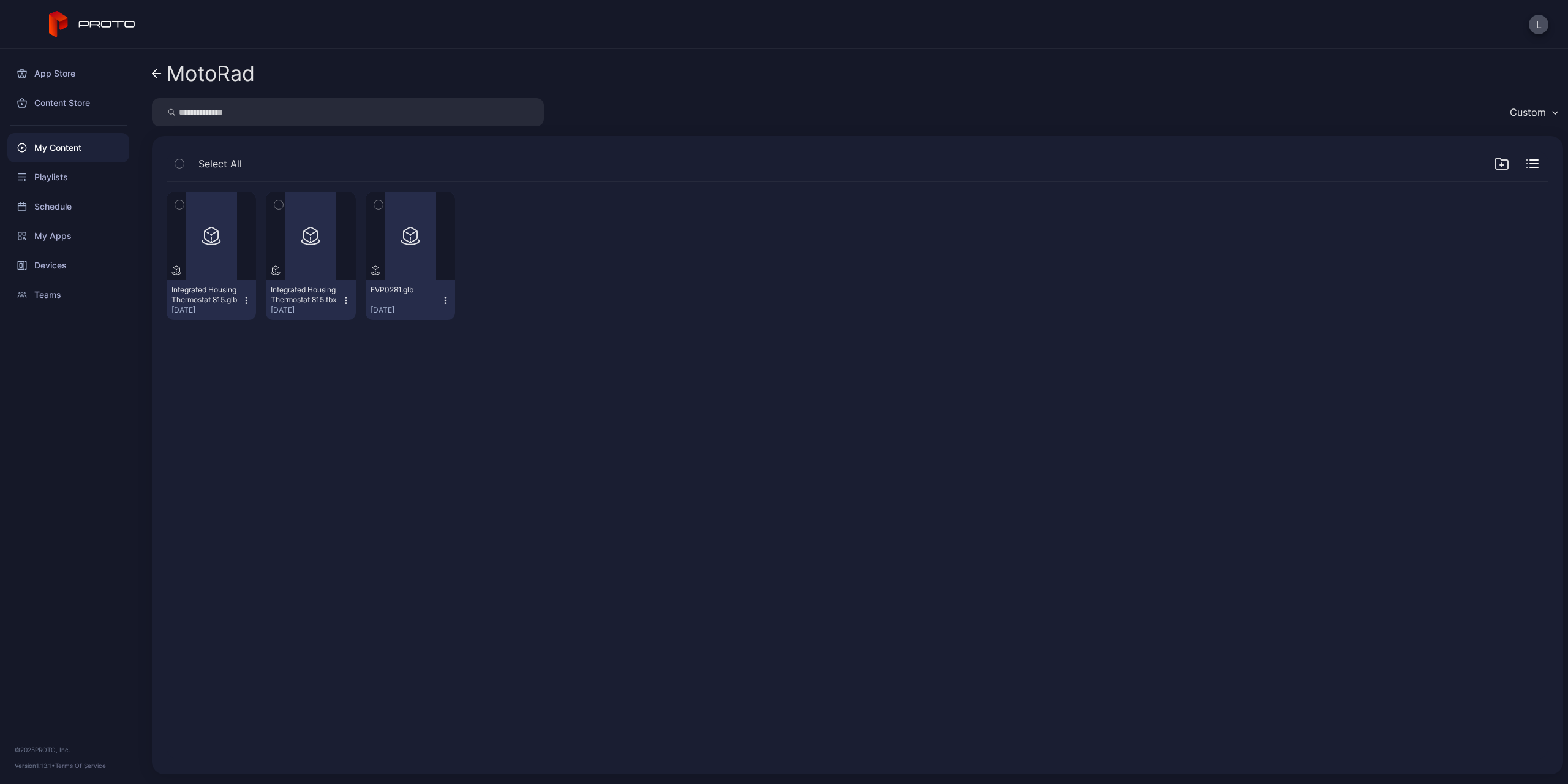
click at [178, 269] on icon at bounding box center [176, 270] width 10 height 10
click at [218, 243] on div "Preview" at bounding box center [212, 236] width 39 height 20
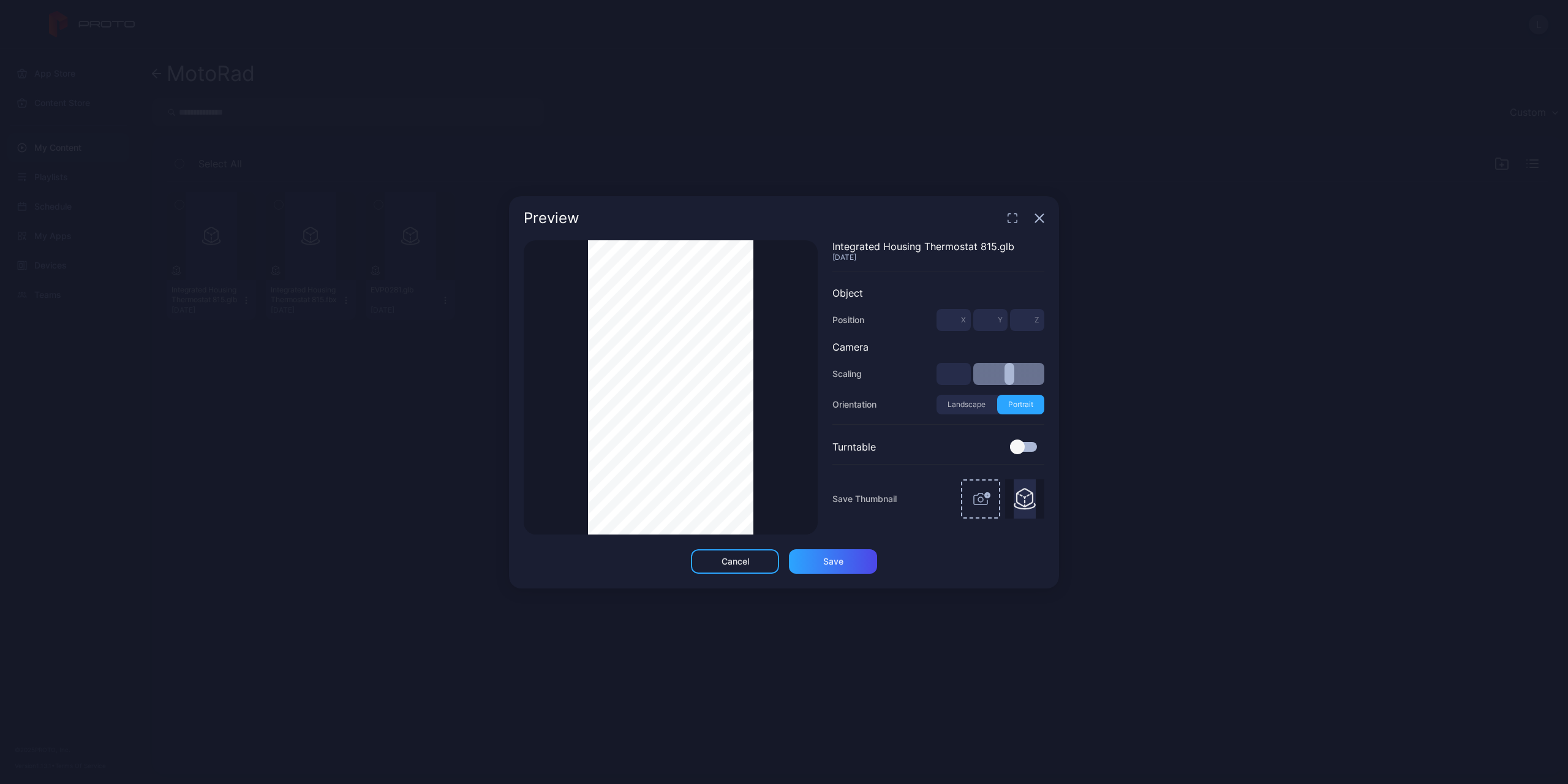
type input "**"
click at [830, 406] on div "Thumbnail Saved Integrated Housing Thermostat 815.glb Sep 11, 2025 Object Posit…" at bounding box center [784, 387] width 521 height 294
click at [1038, 219] on icon "button" at bounding box center [1040, 218] width 8 height 8
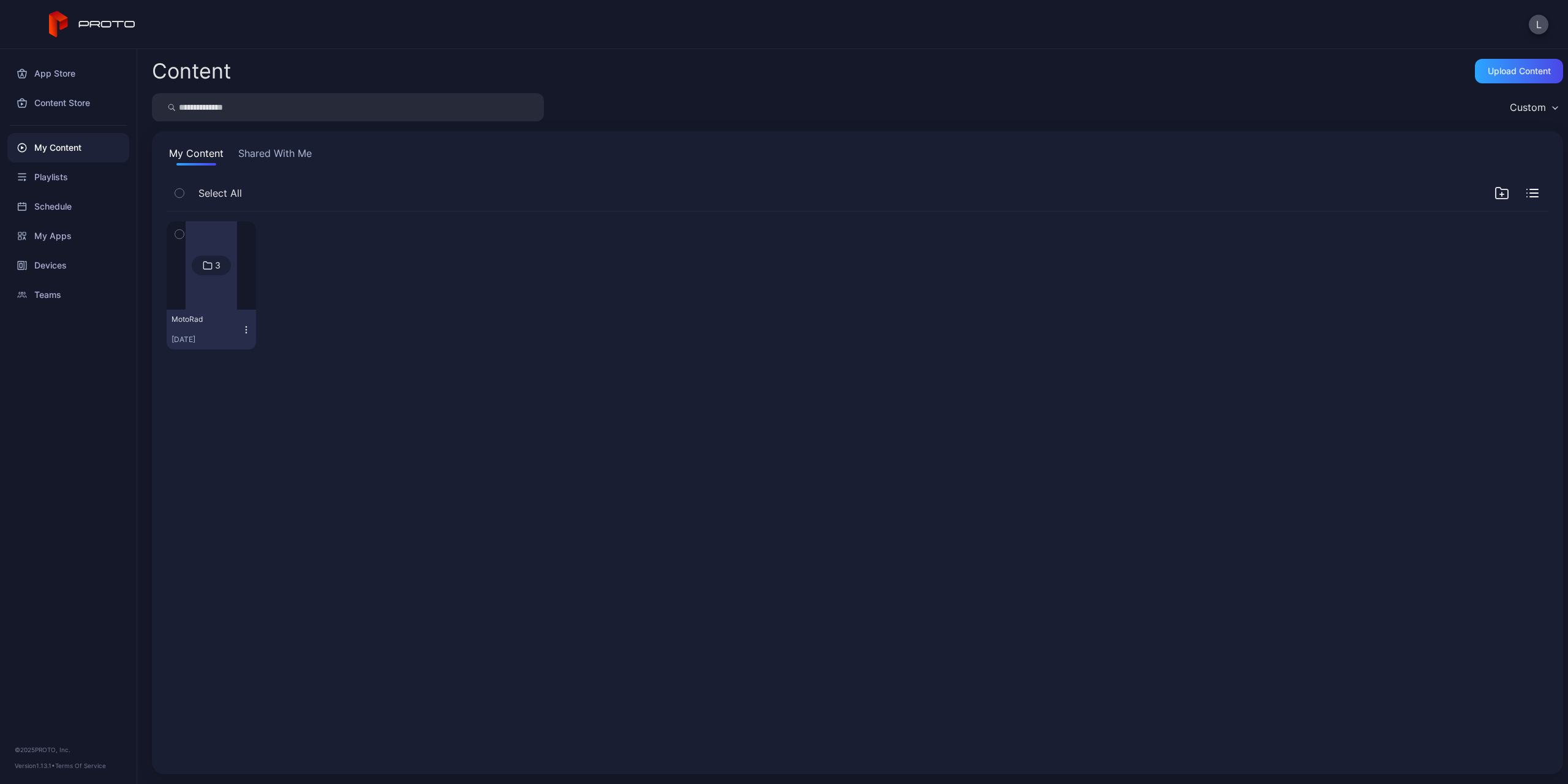
click at [231, 274] on div at bounding box center [212, 265] width 51 height 88
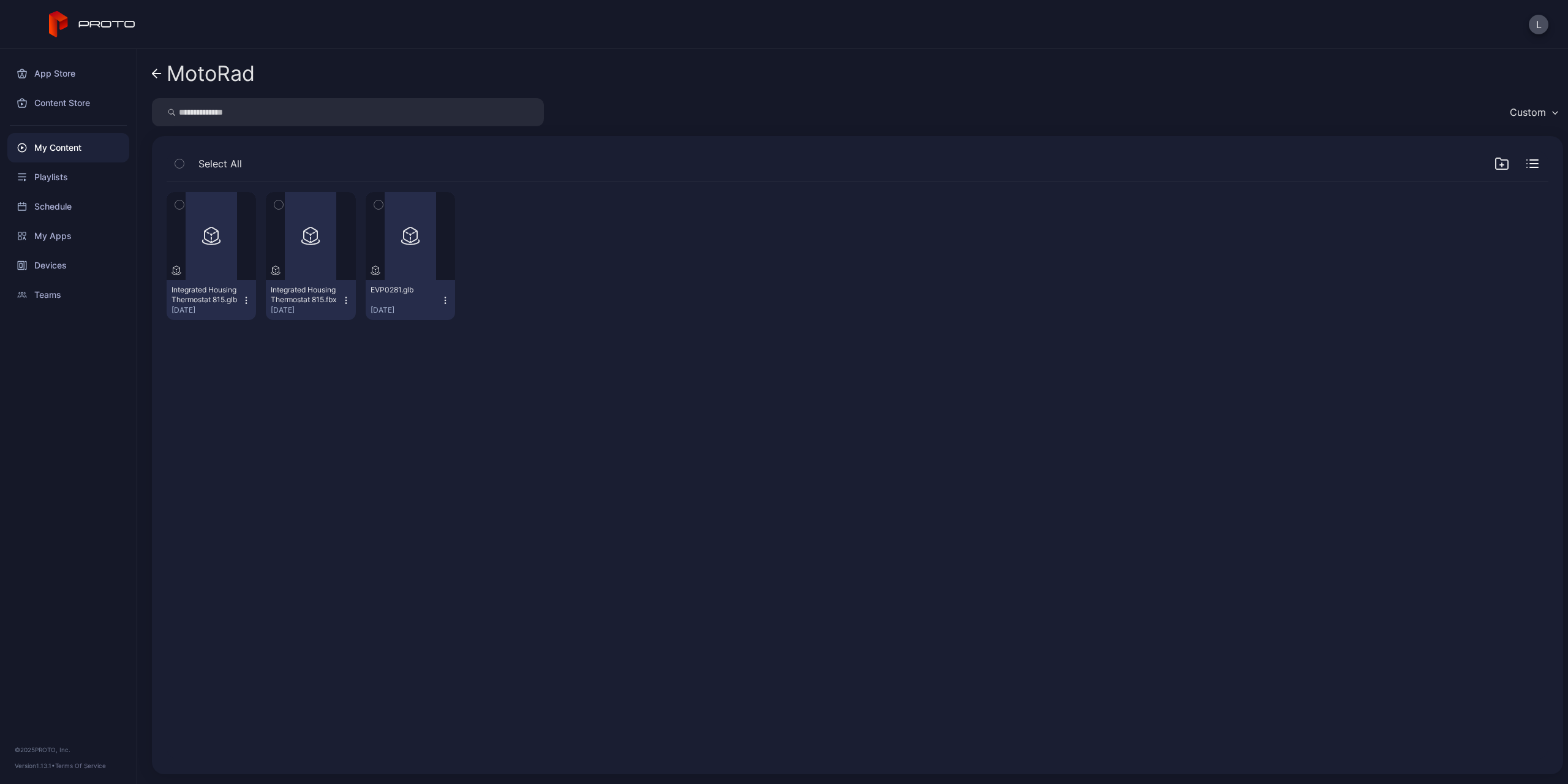
click at [60, 144] on div "My Content" at bounding box center [68, 147] width 122 height 29
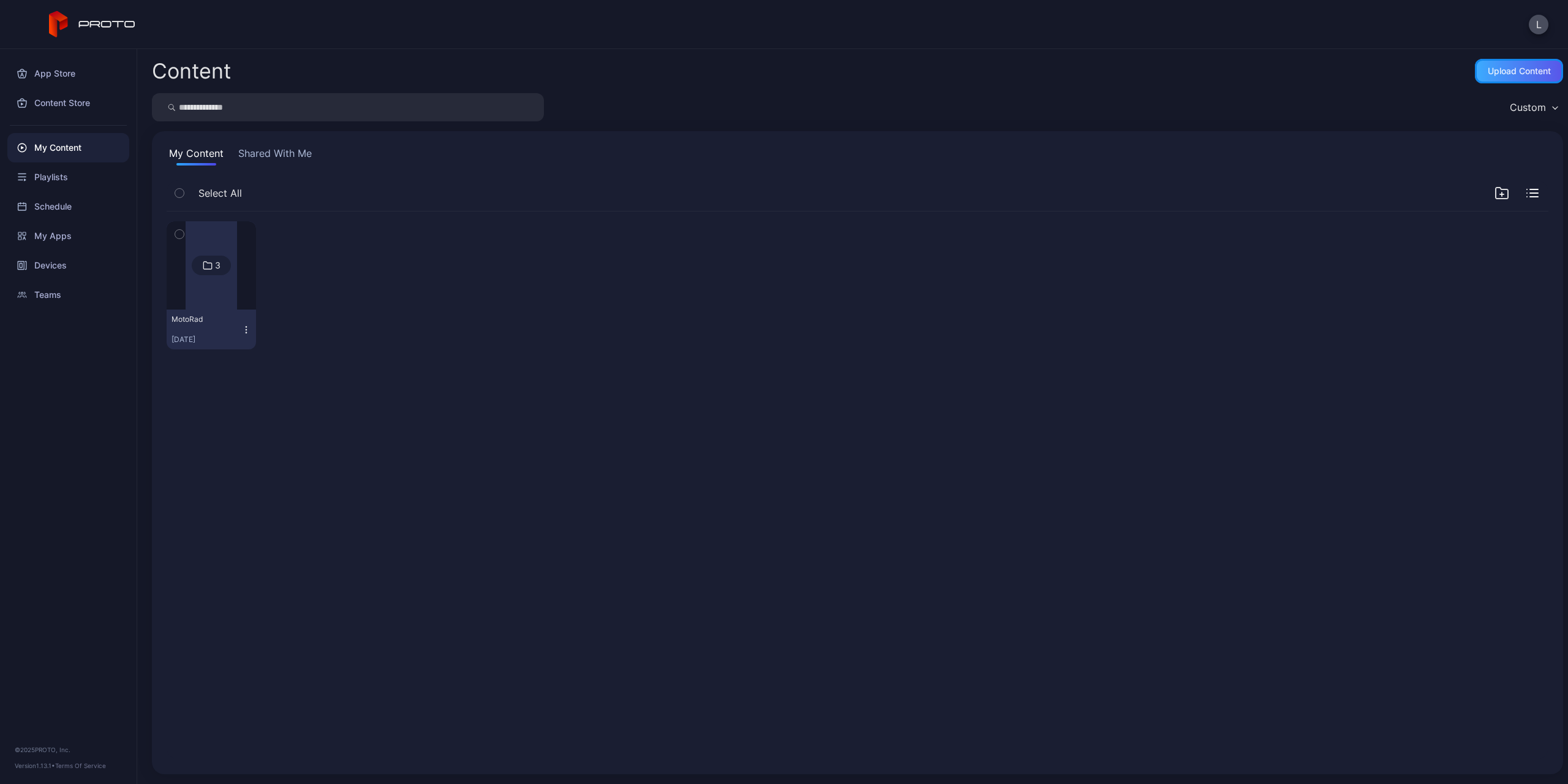
click at [1512, 73] on div "Upload Content" at bounding box center [1519, 71] width 63 height 10
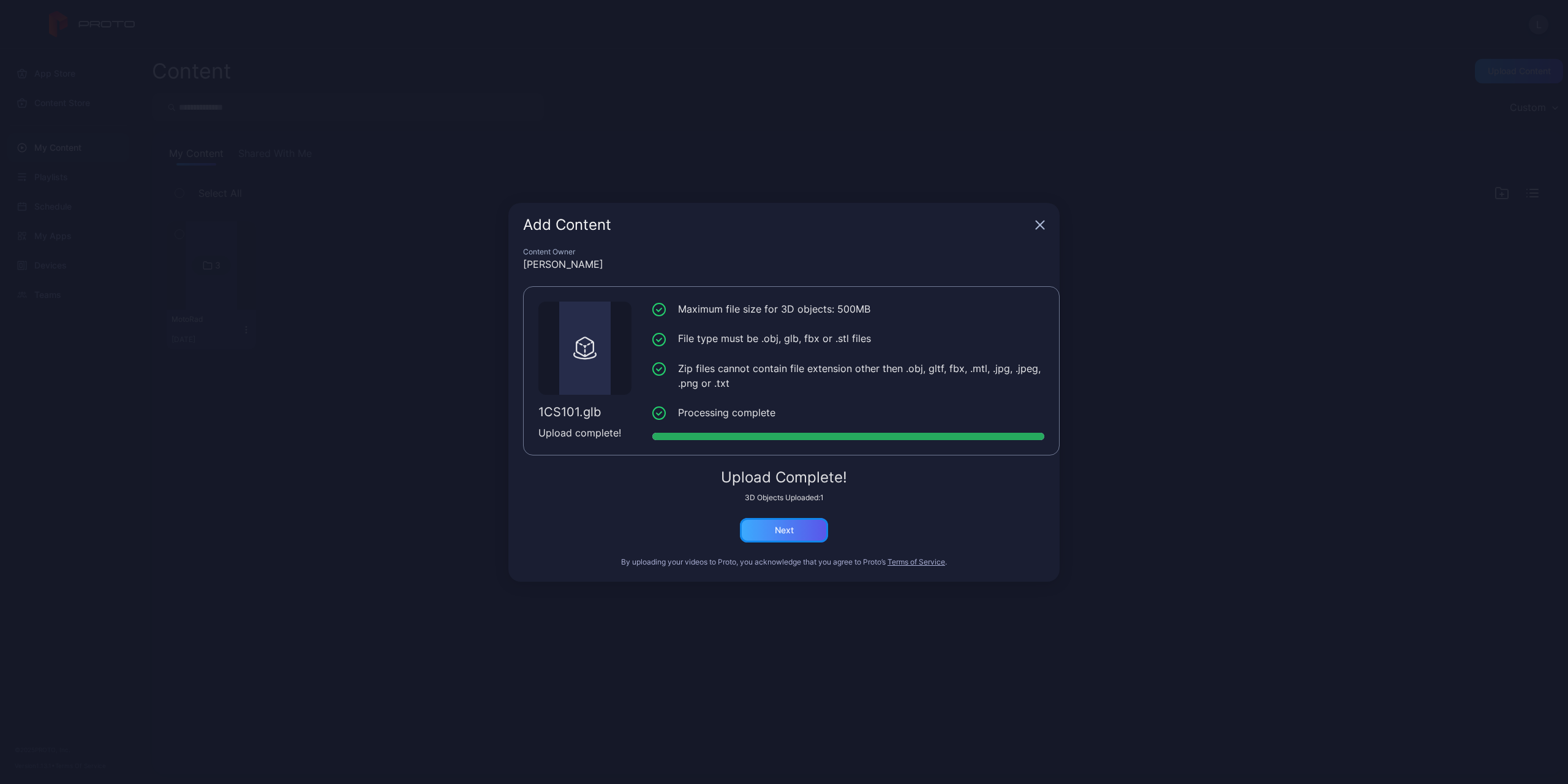
click at [789, 527] on div "Next" at bounding box center [784, 530] width 19 height 10
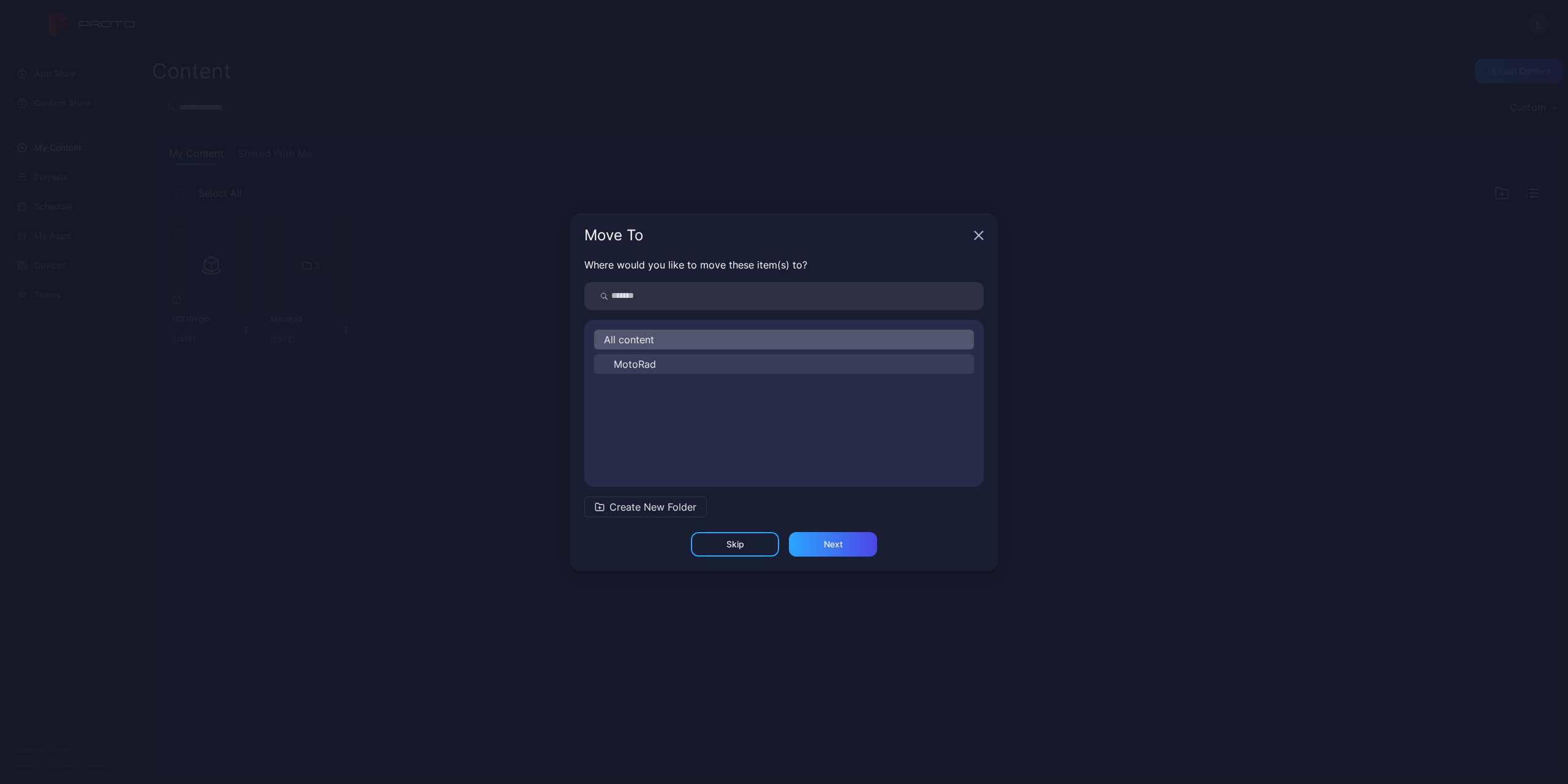
click at [658, 361] on button "MotoRad" at bounding box center [784, 364] width 380 height 20
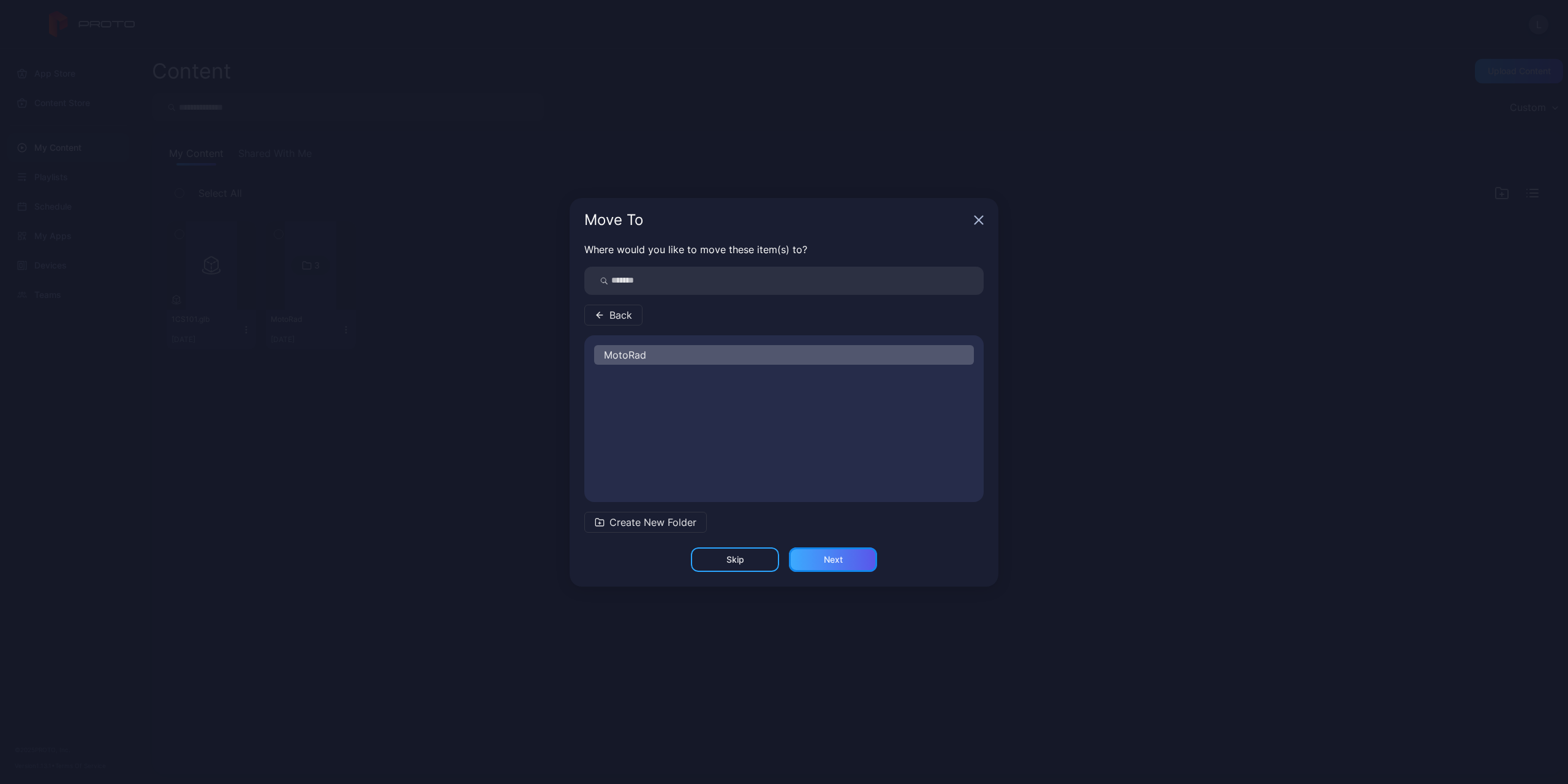
click at [832, 561] on div "Next" at bounding box center [833, 559] width 19 height 10
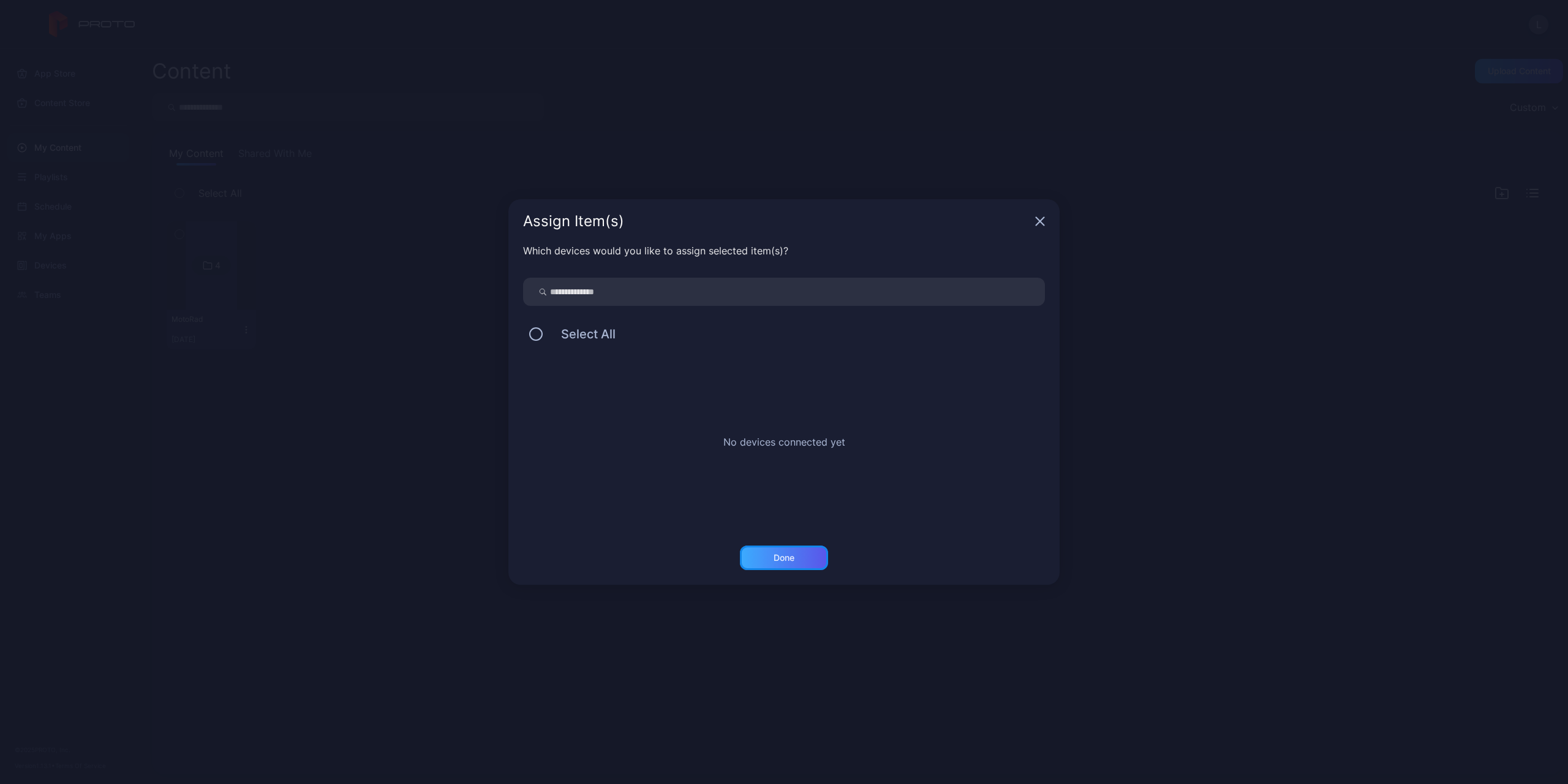
click at [781, 560] on div "Done" at bounding box center [784, 557] width 21 height 10
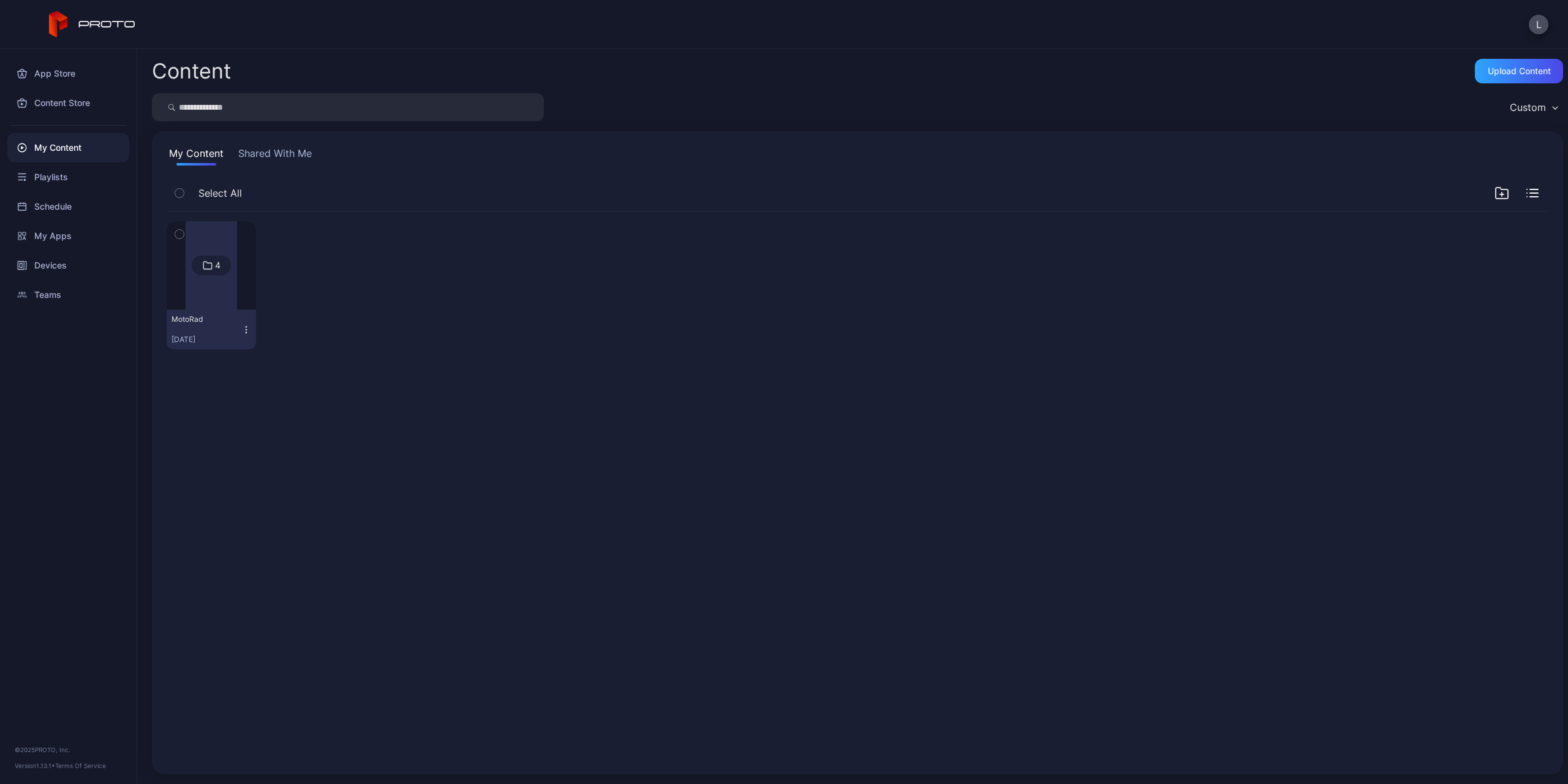
click at [237, 290] on div at bounding box center [211, 265] width 88 height 88
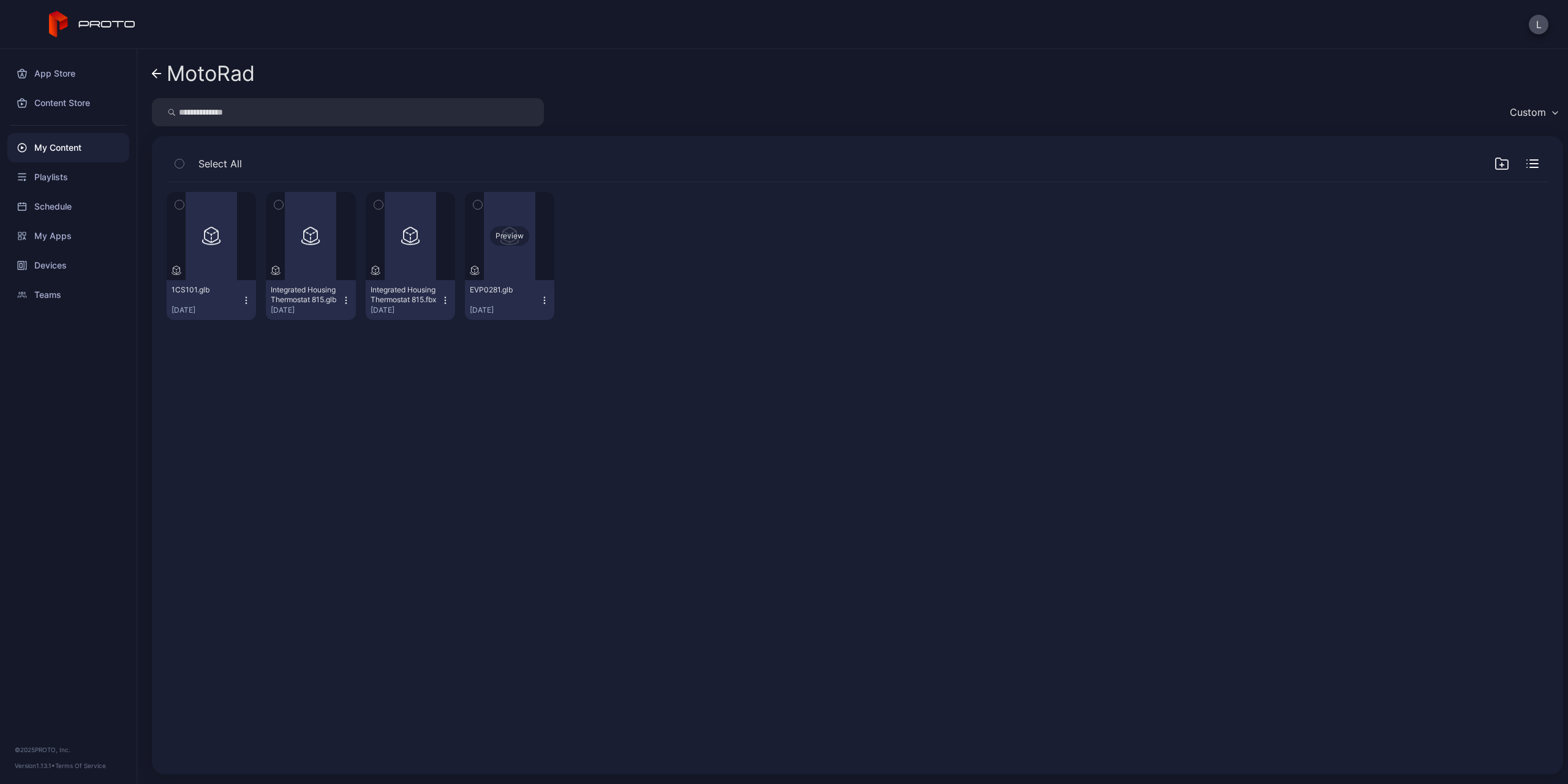
click at [515, 268] on div "Preview" at bounding box center [509, 236] width 89 height 88
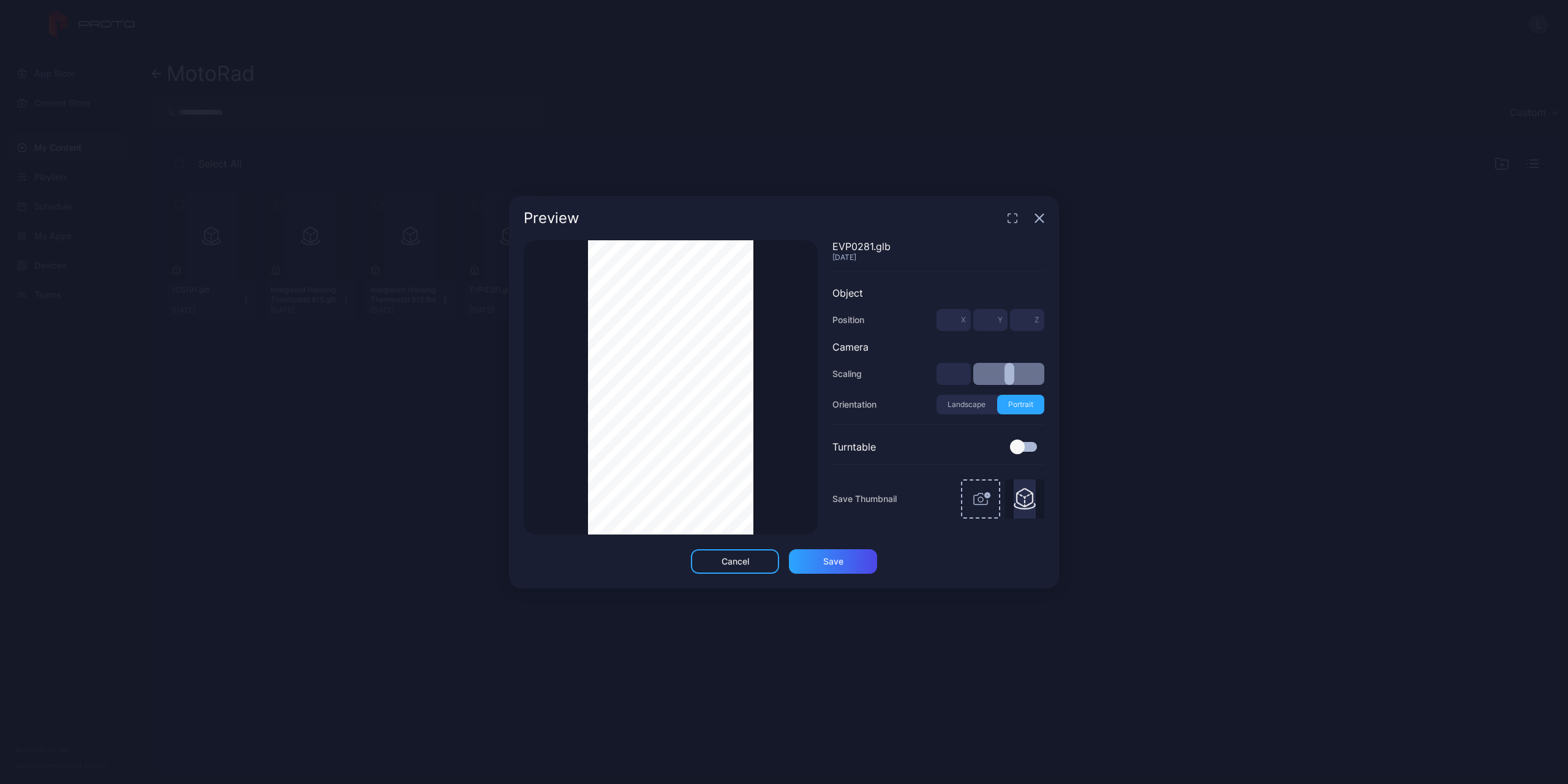
type input "**"
click at [1126, 203] on div "Preview Thumbnail Saved EVP0281.glb Sep 11, 2025 Object Position * X * Y * Z Ca…" at bounding box center [784, 392] width 1568 height 784
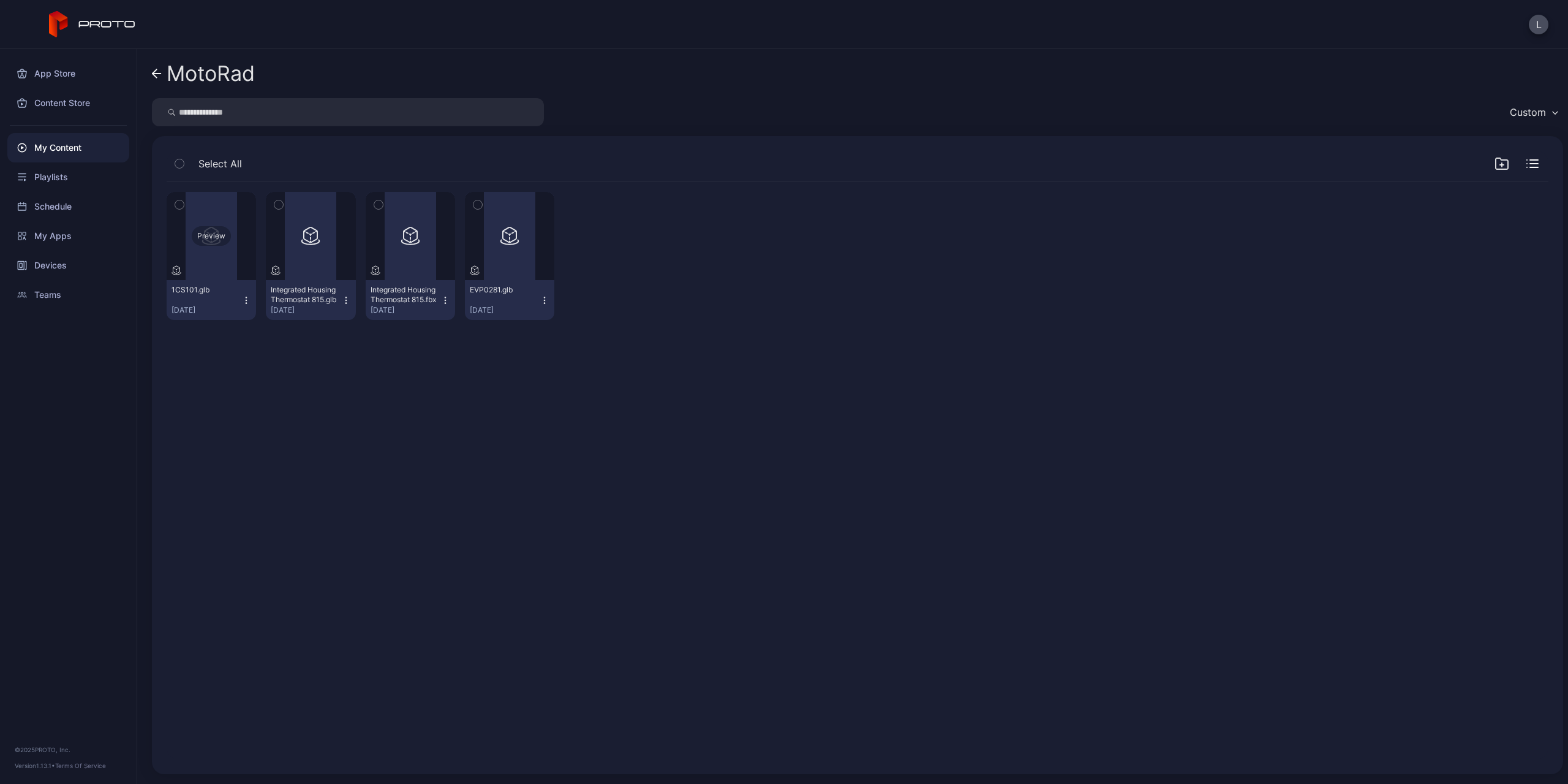
click at [219, 261] on div "Preview" at bounding box center [212, 236] width 89 height 88
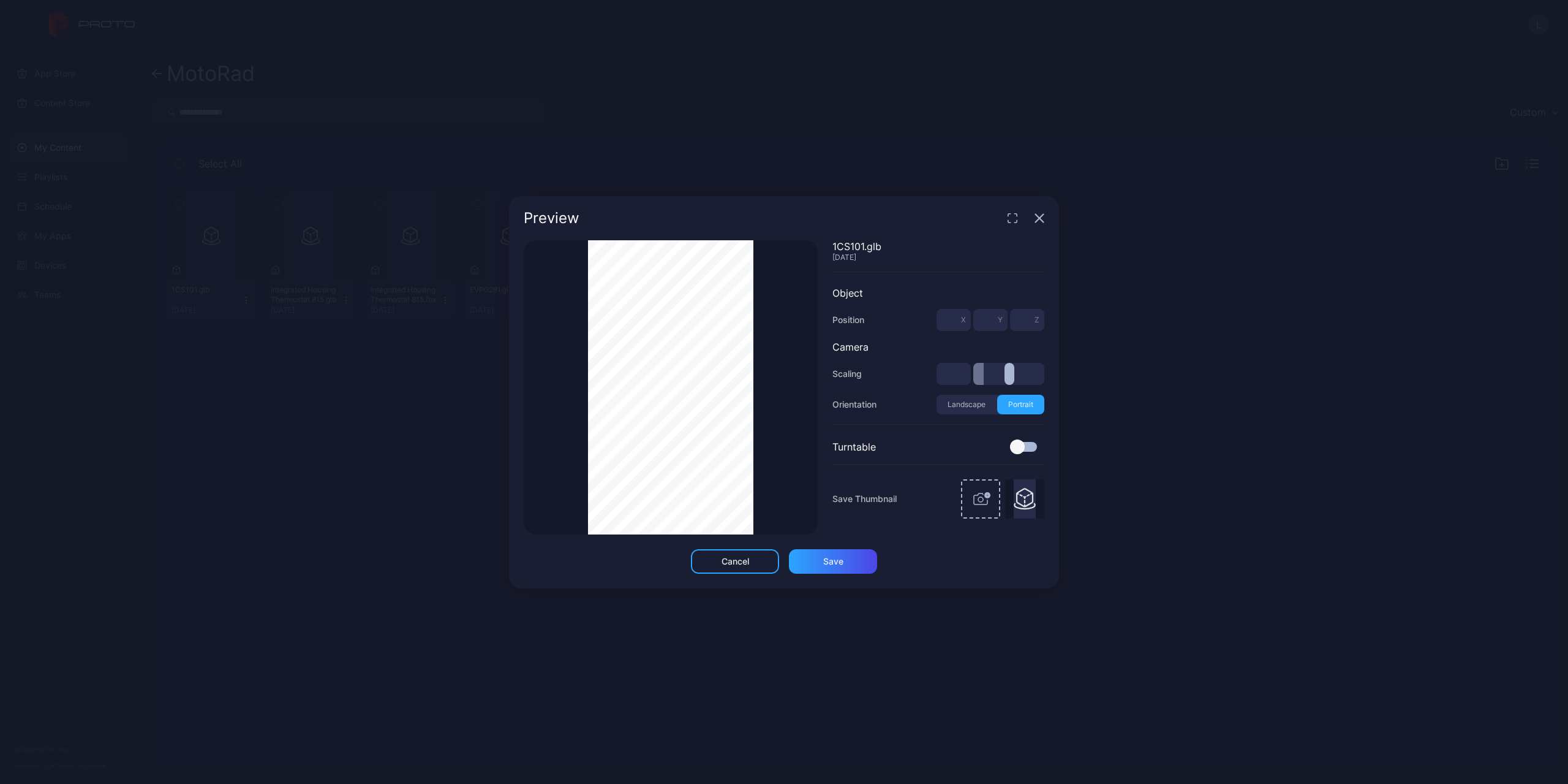
click at [1044, 217] on div "Preview" at bounding box center [784, 218] width 550 height 44
click at [1041, 218] on icon "button" at bounding box center [1040, 218] width 8 height 8
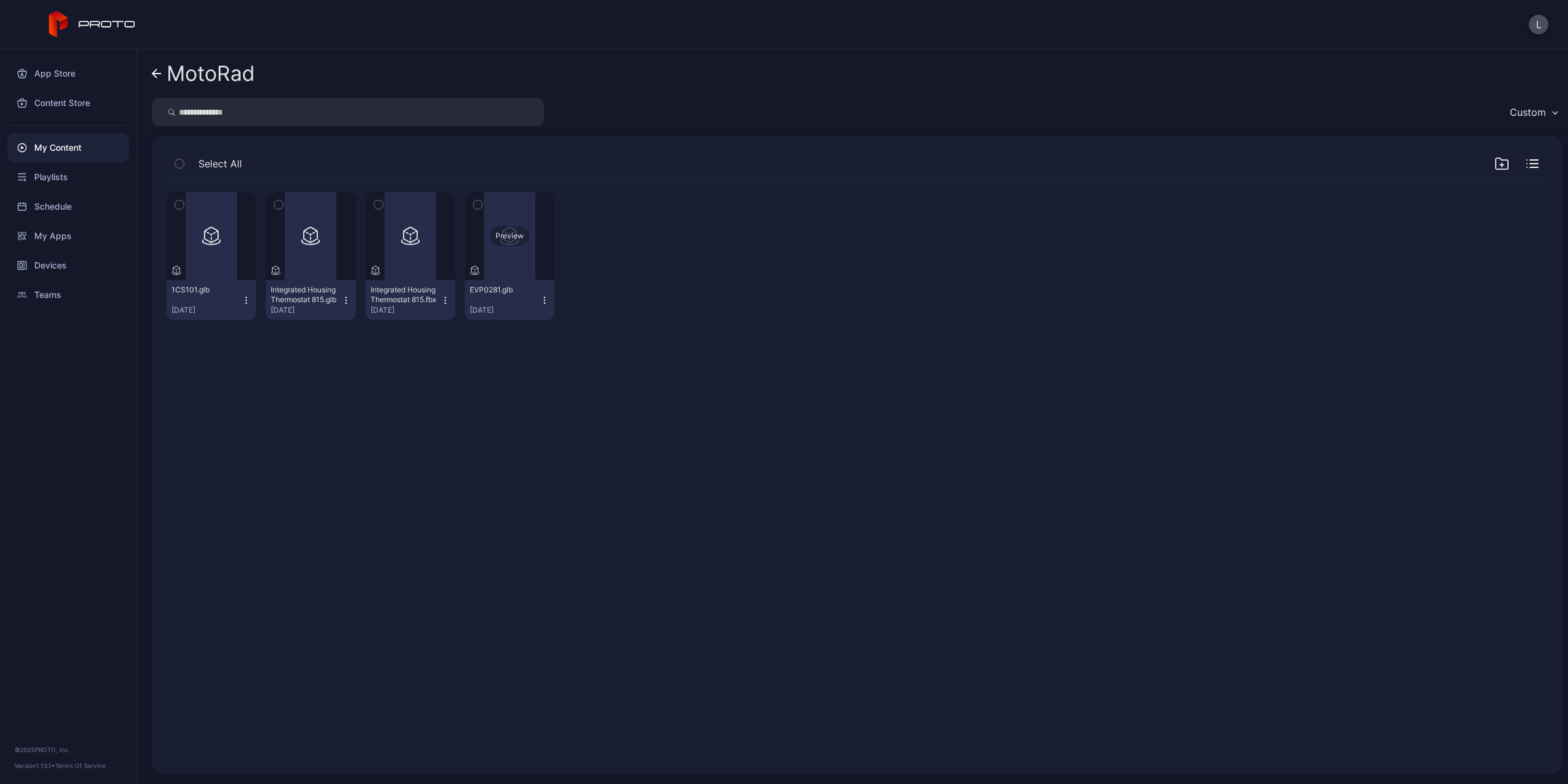
click at [516, 265] on div "Preview" at bounding box center [509, 236] width 89 height 88
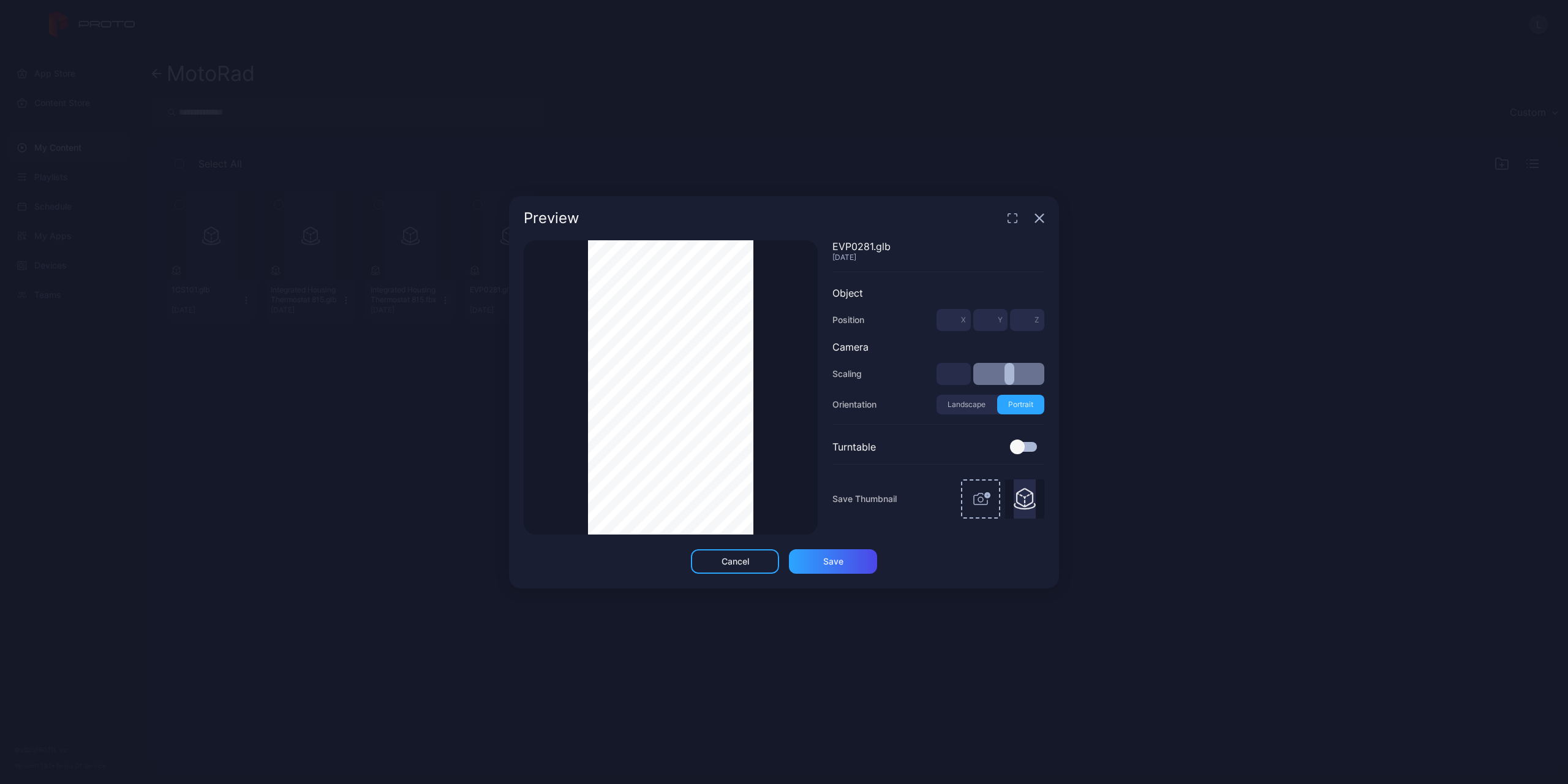
type input "**"
click at [1041, 222] on icon "button" at bounding box center [1039, 218] width 10 height 10
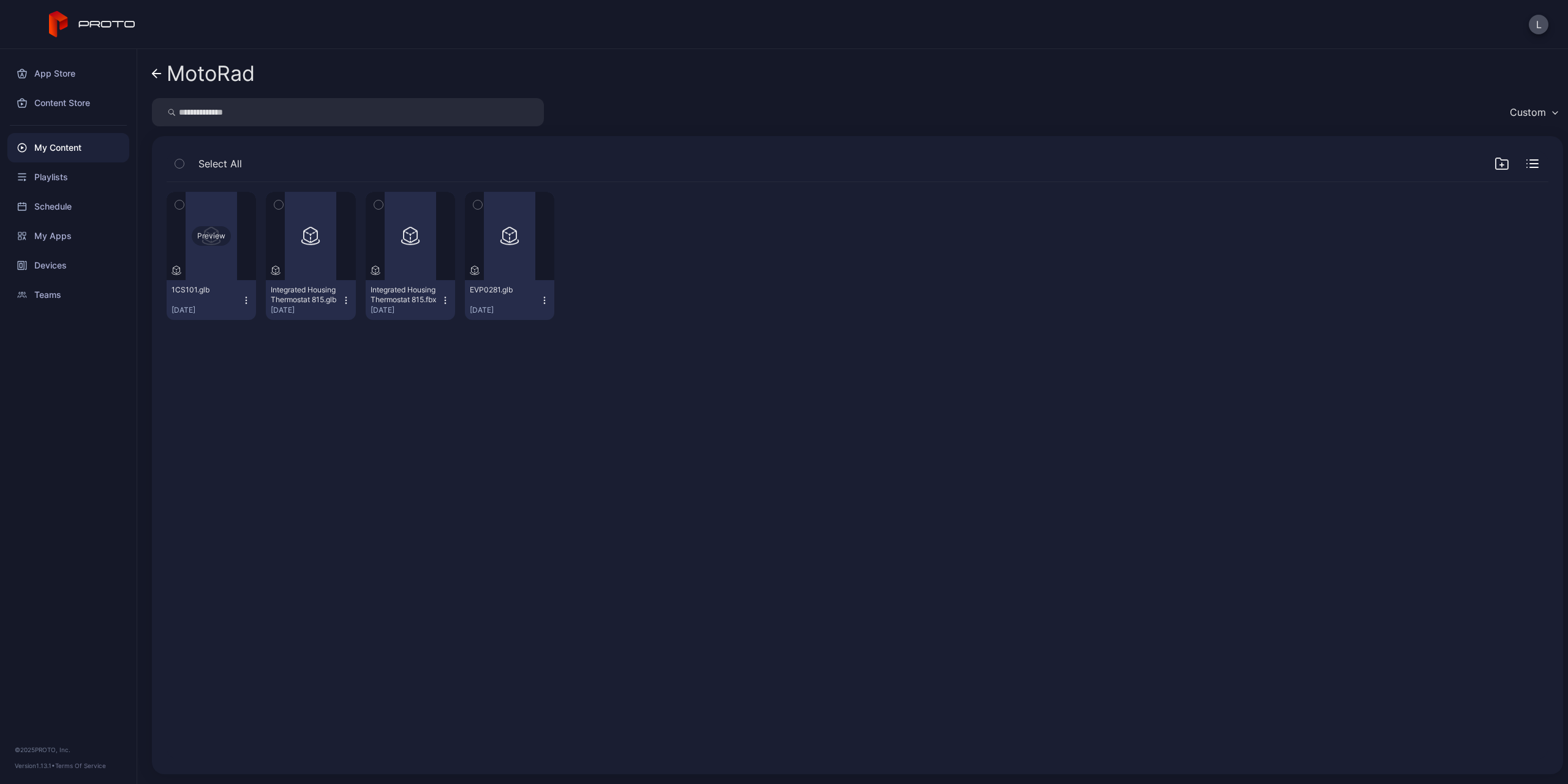
click at [220, 252] on div "Preview" at bounding box center [212, 236] width 89 height 88
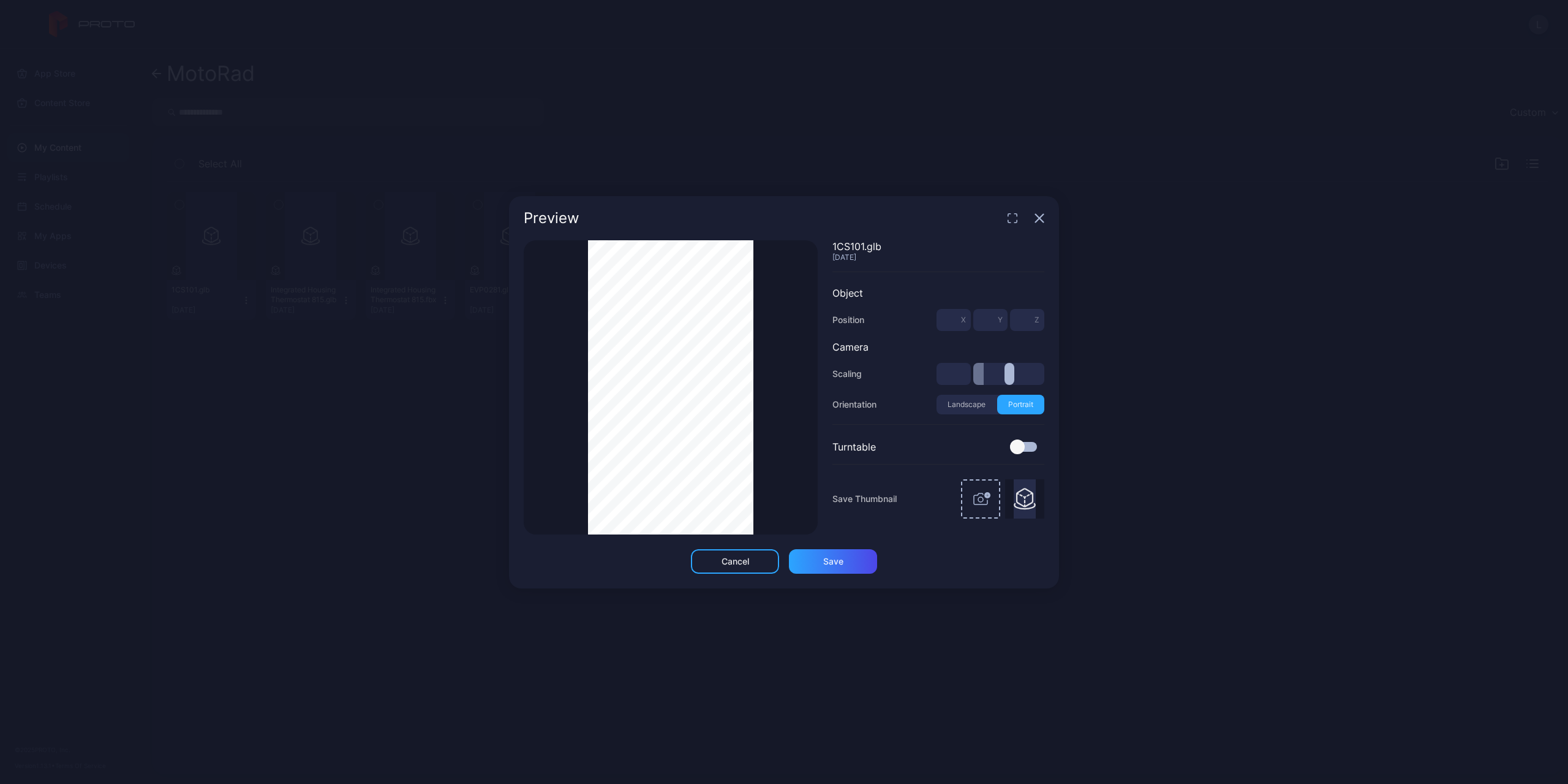
type input "***"
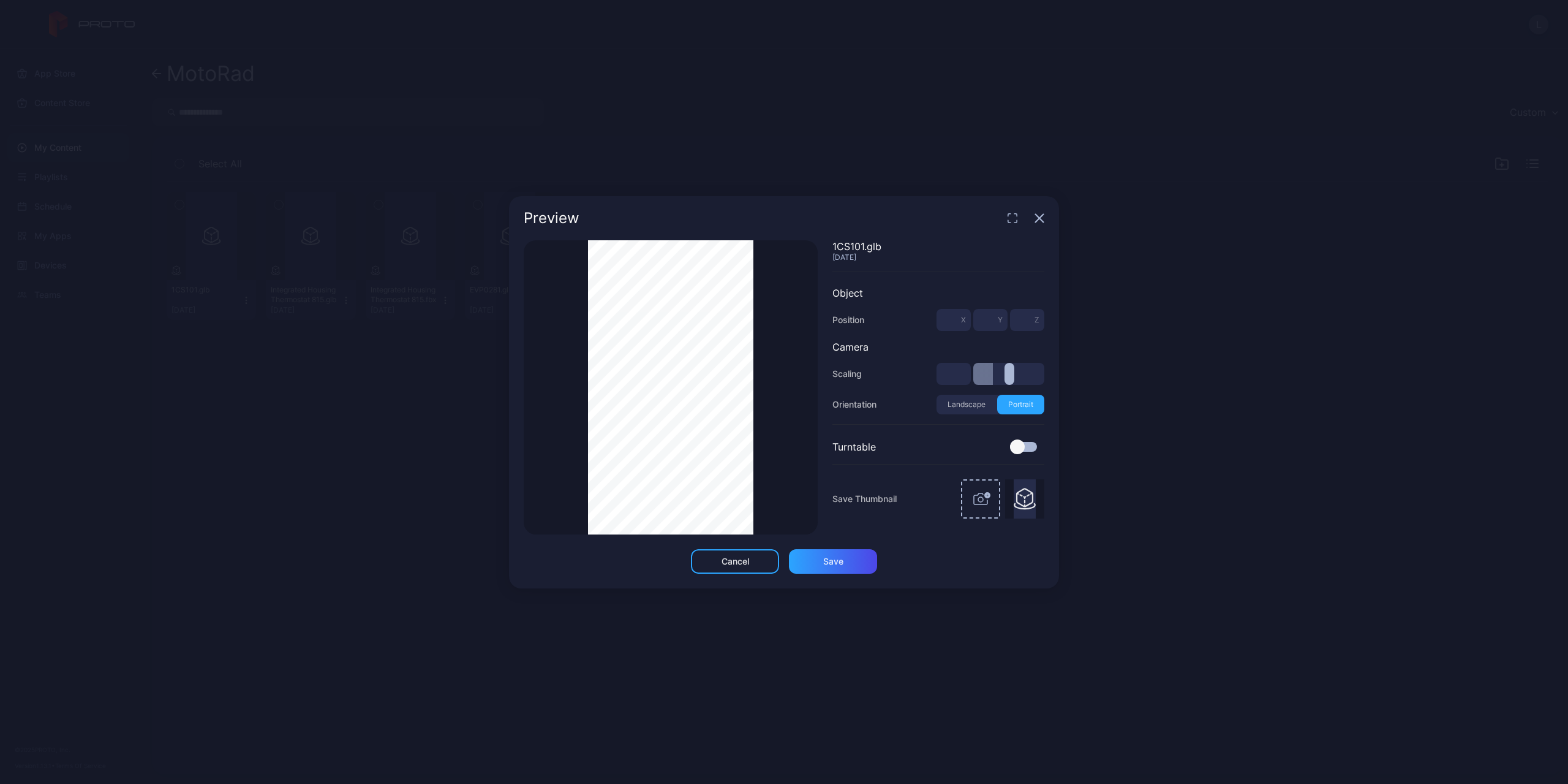
type input "***"
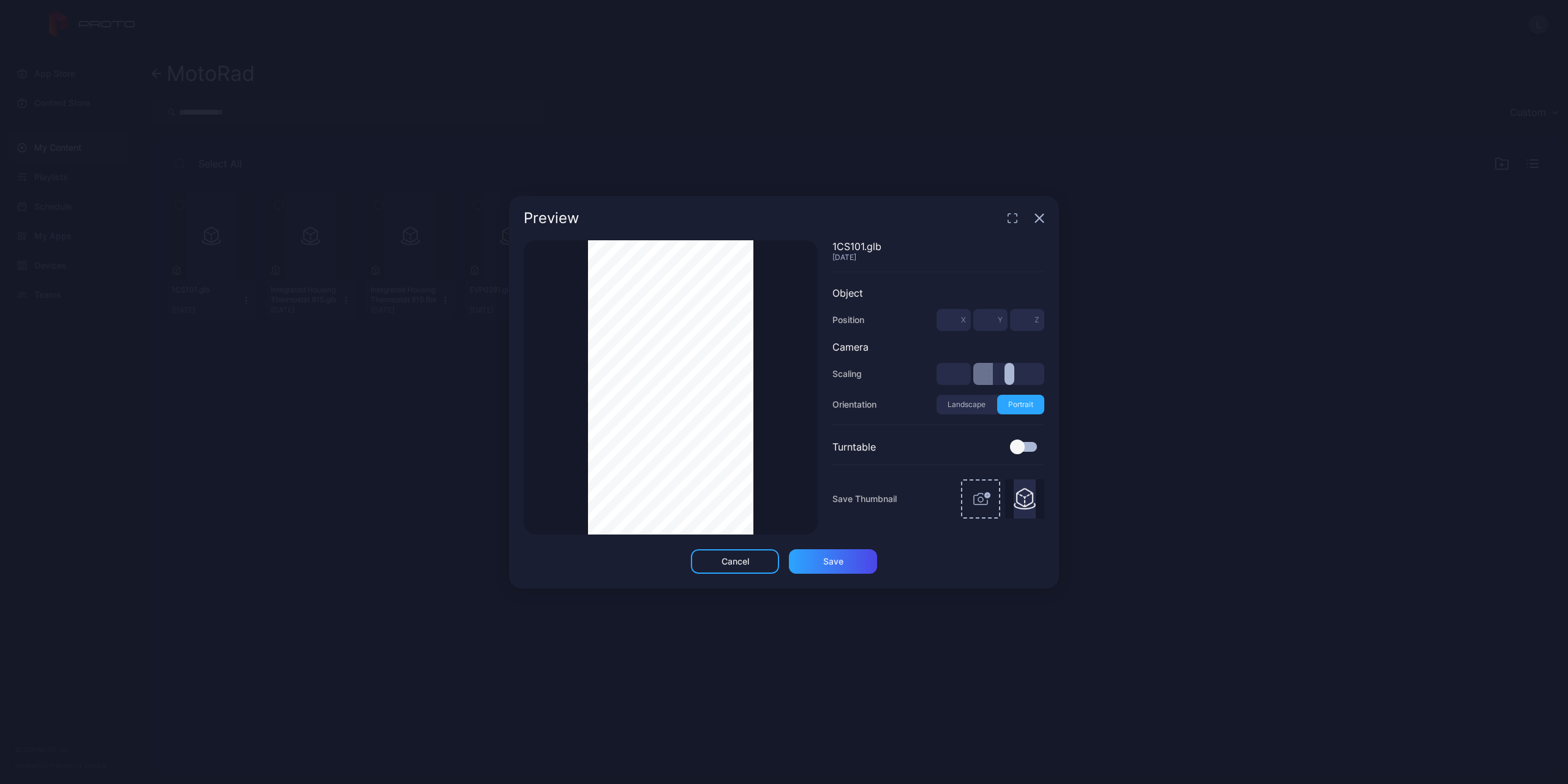
type input "***"
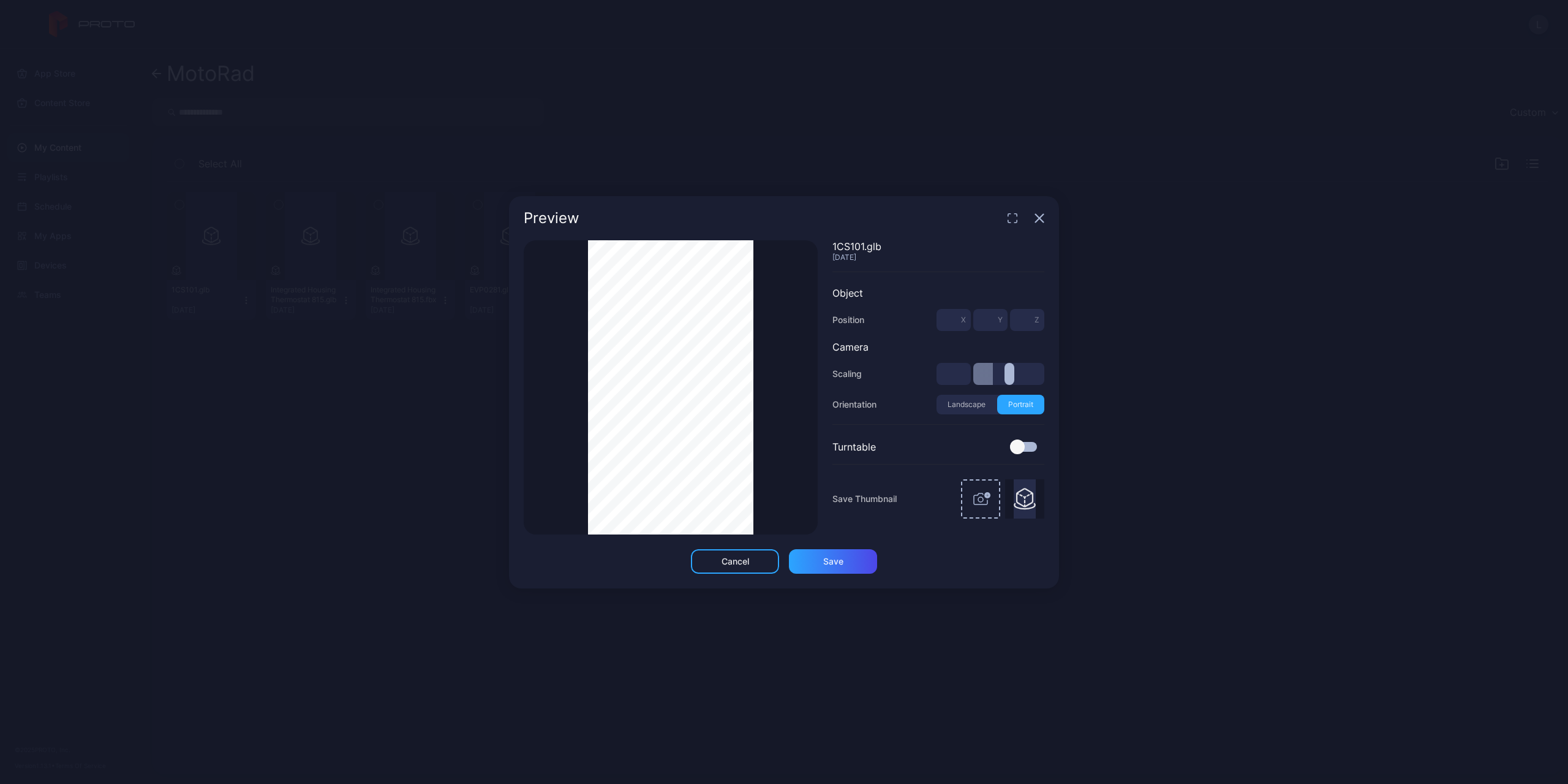
type input "***"
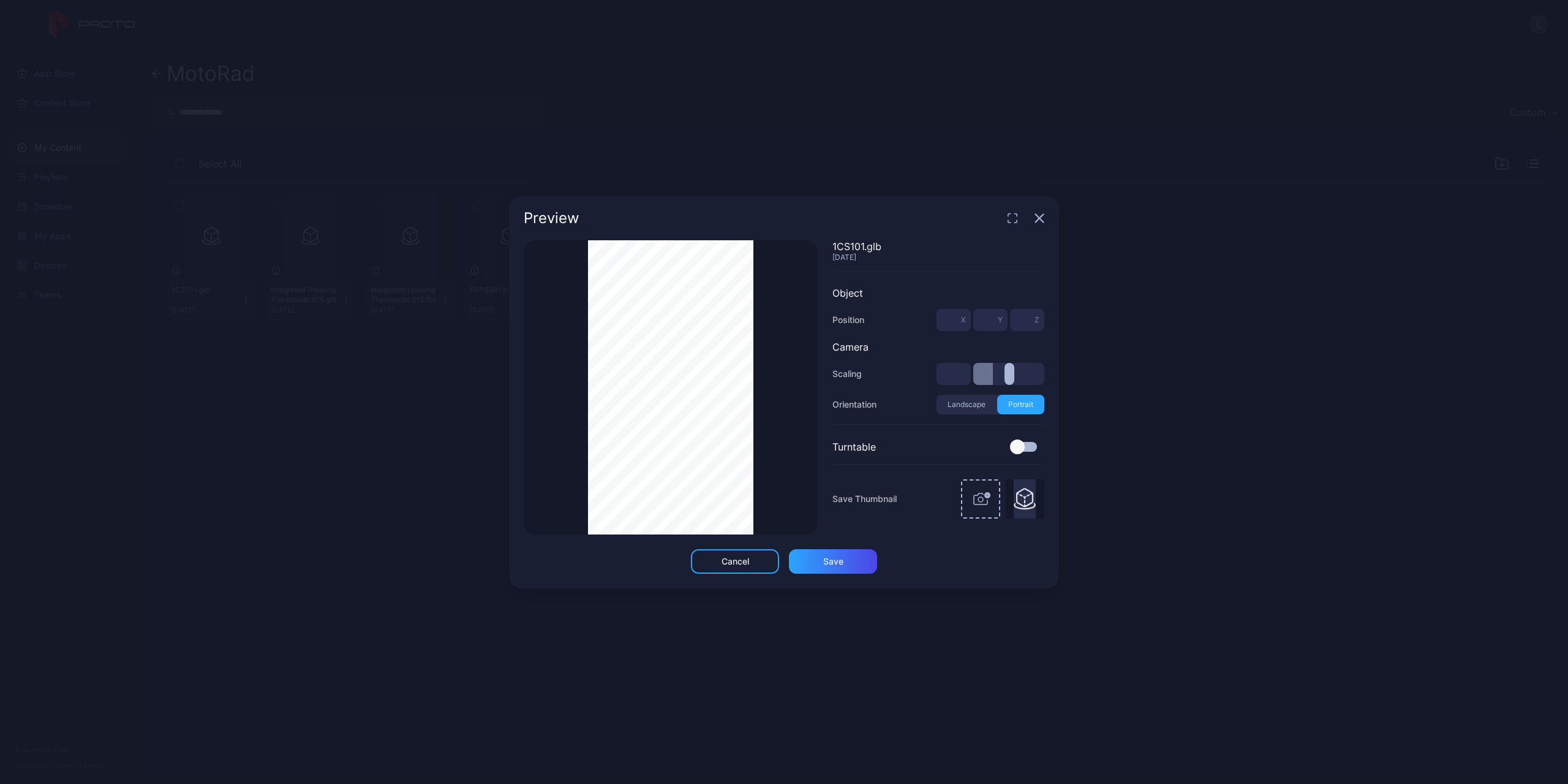
type input "**"
drag, startPoint x: 987, startPoint y: 374, endPoint x: 1139, endPoint y: 377, distance: 152.0
type input "**"
click at [1044, 377] on input "range" at bounding box center [1009, 373] width 71 height 22
click at [775, 395] on div "Thumbnail Saved" at bounding box center [670, 387] width 294 height 294
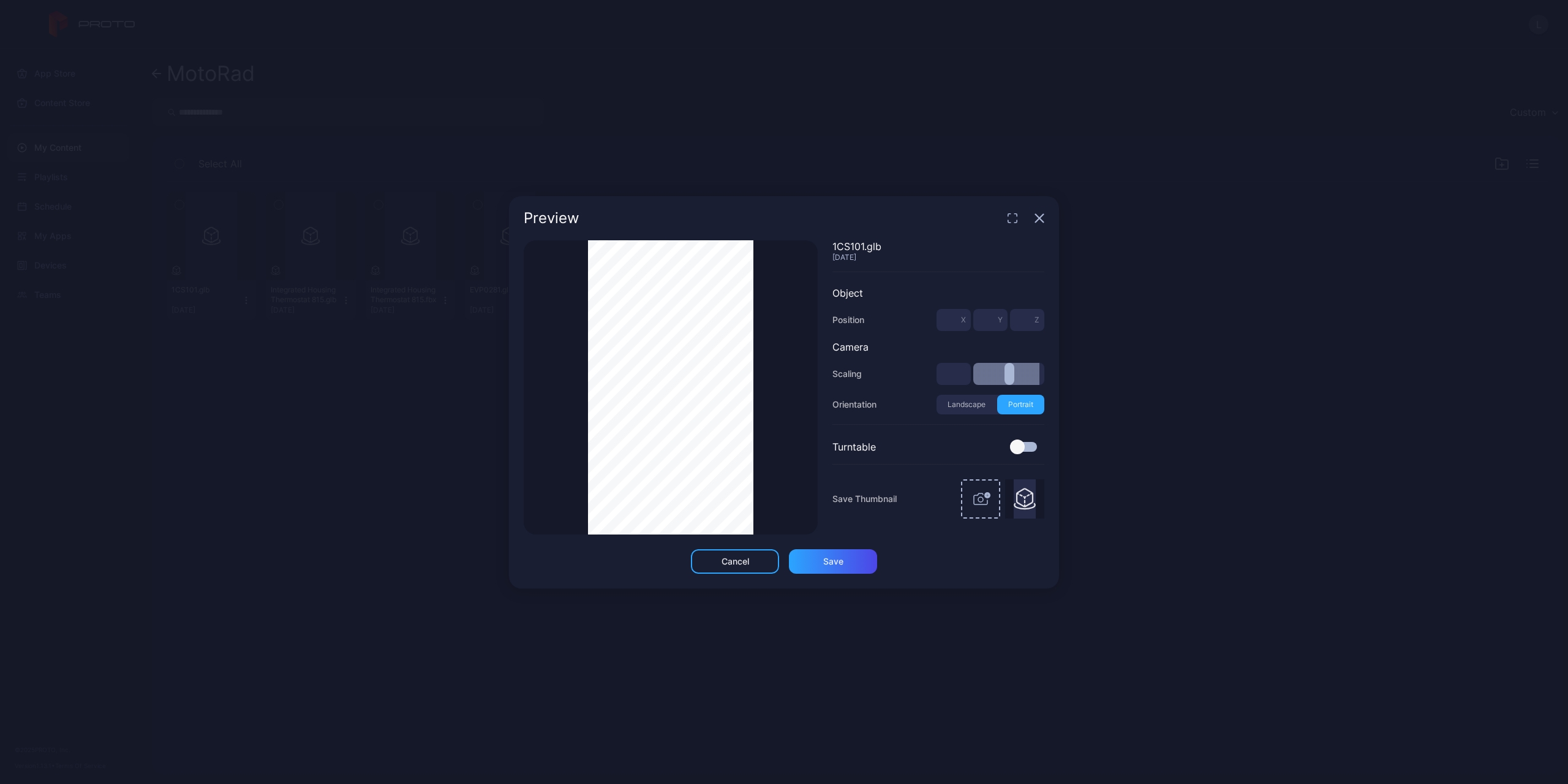
click at [769, 409] on div "Thumbnail Saved" at bounding box center [670, 387] width 294 height 294
click at [772, 387] on div "Thumbnail Saved" at bounding box center [670, 387] width 294 height 294
click at [1040, 219] on icon "button" at bounding box center [1039, 218] width 10 height 10
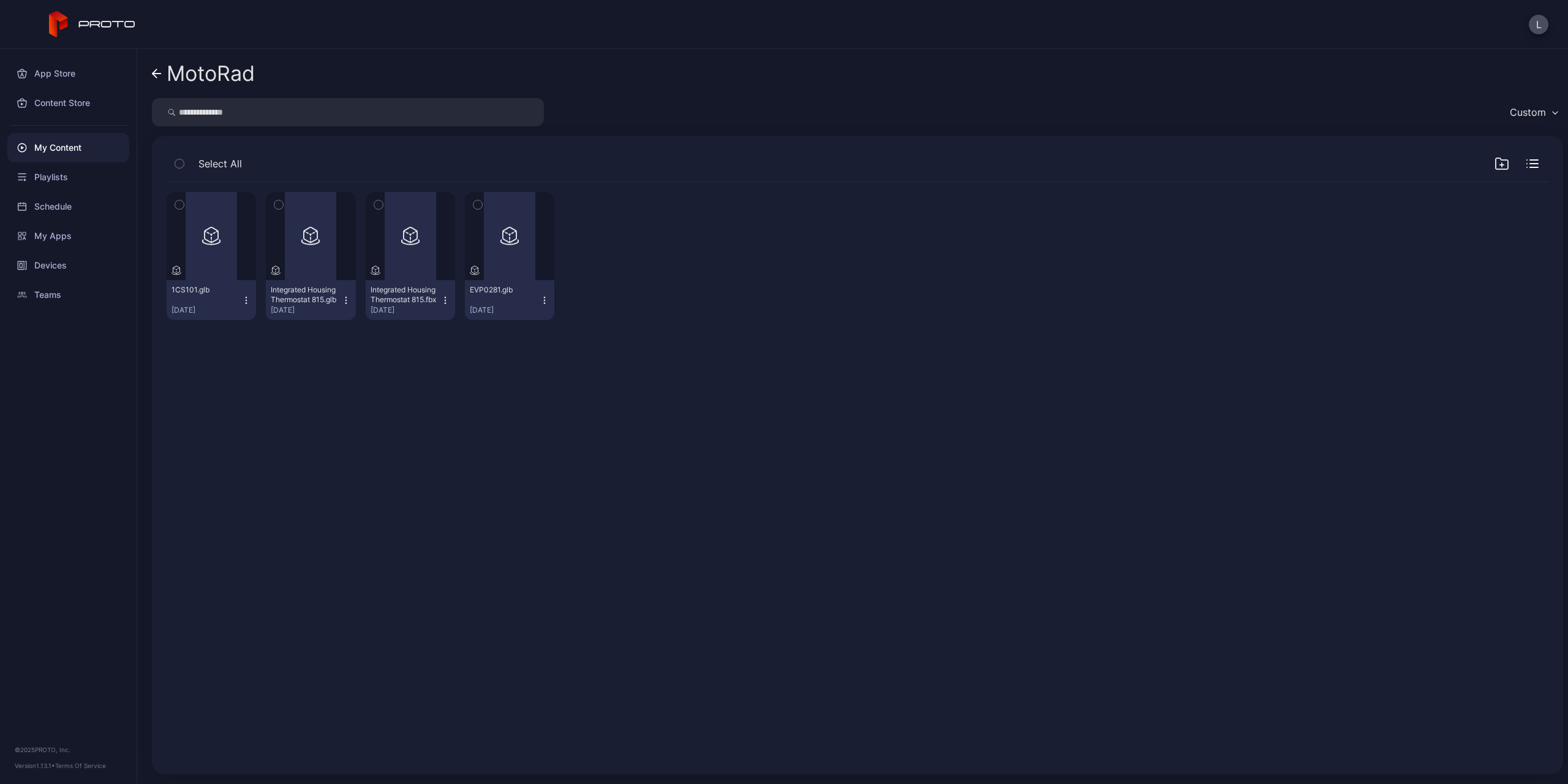
click at [725, 366] on div "Preview 1CS101.glb Sep 12, 2025 Preview Integrated Housing Thermostat 815.glb S…" at bounding box center [858, 471] width 1402 height 597
